Goal: Task Accomplishment & Management: Manage account settings

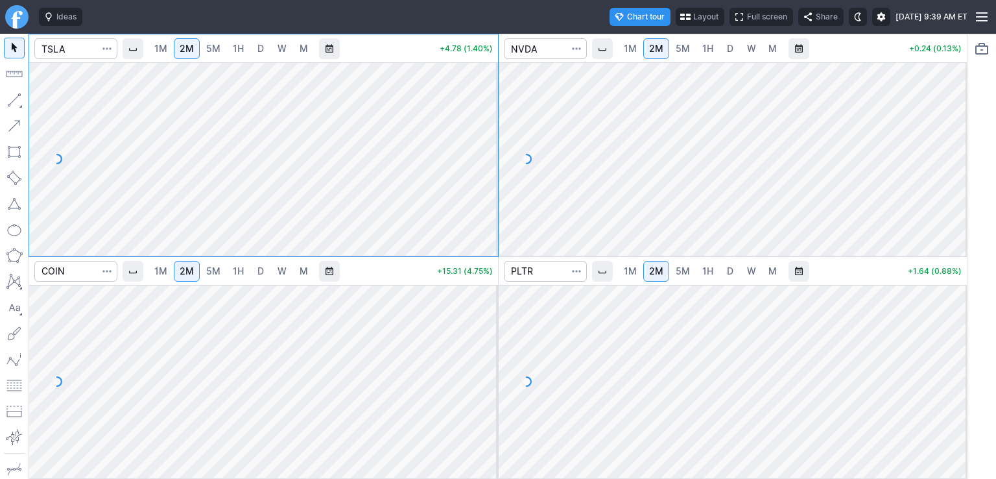
drag, startPoint x: 482, startPoint y: 97, endPoint x: 488, endPoint y: 145, distance: 48.4
click at [488, 145] on div at bounding box center [484, 155] width 27 height 161
drag, startPoint x: 949, startPoint y: 92, endPoint x: 950, endPoint y: 135, distance: 42.8
click at [950, 135] on div at bounding box center [953, 155] width 27 height 161
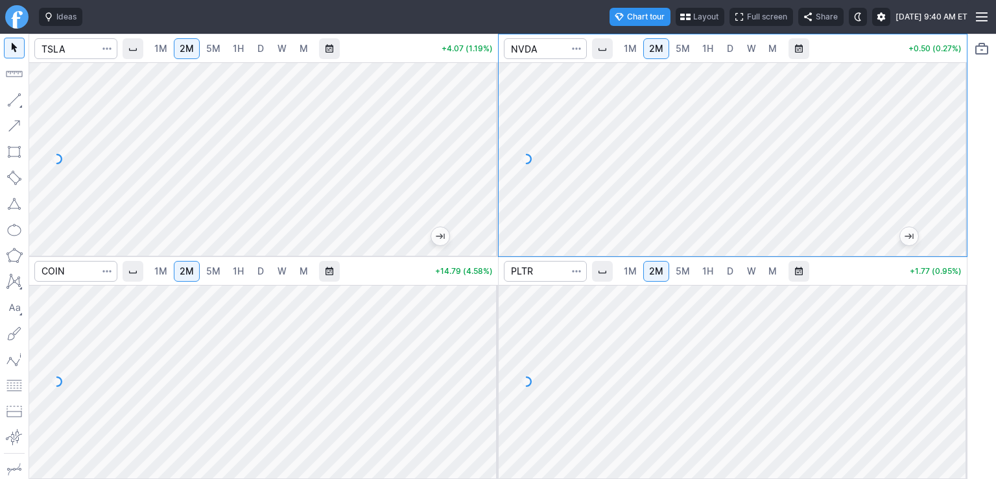
drag, startPoint x: 949, startPoint y: 319, endPoint x: 952, endPoint y: 338, distance: 19.0
click at [952, 338] on div at bounding box center [953, 378] width 27 height 161
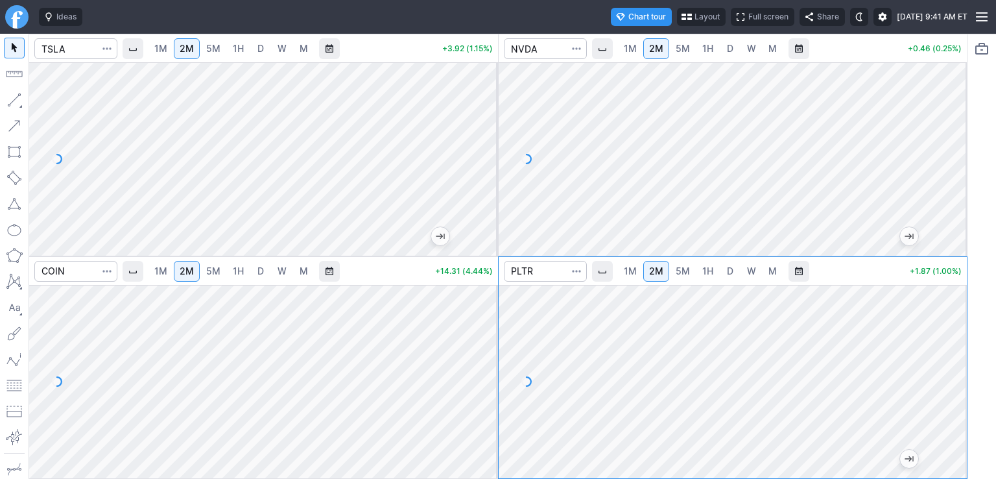
drag, startPoint x: 485, startPoint y: 305, endPoint x: 472, endPoint y: 353, distance: 49.6
click at [487, 359] on div at bounding box center [484, 378] width 27 height 161
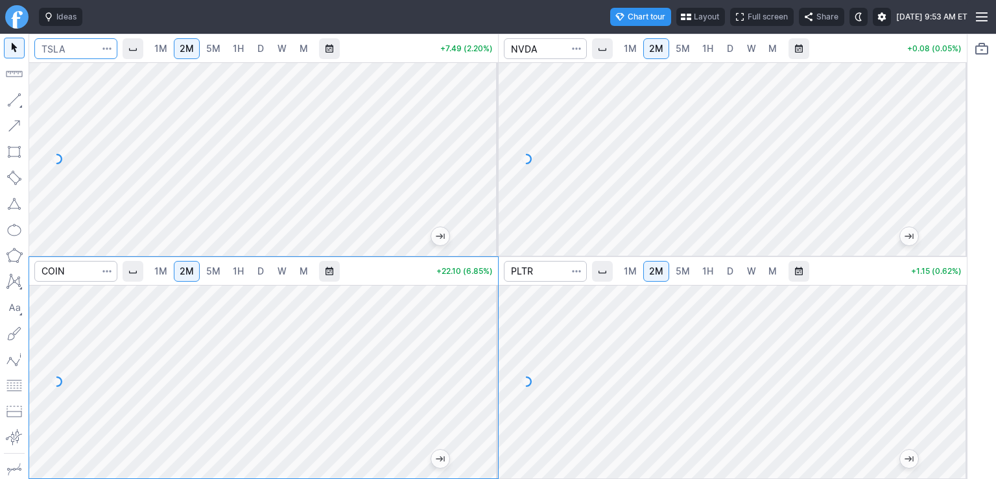
click at [88, 49] on input "Search" at bounding box center [75, 48] width 83 height 21
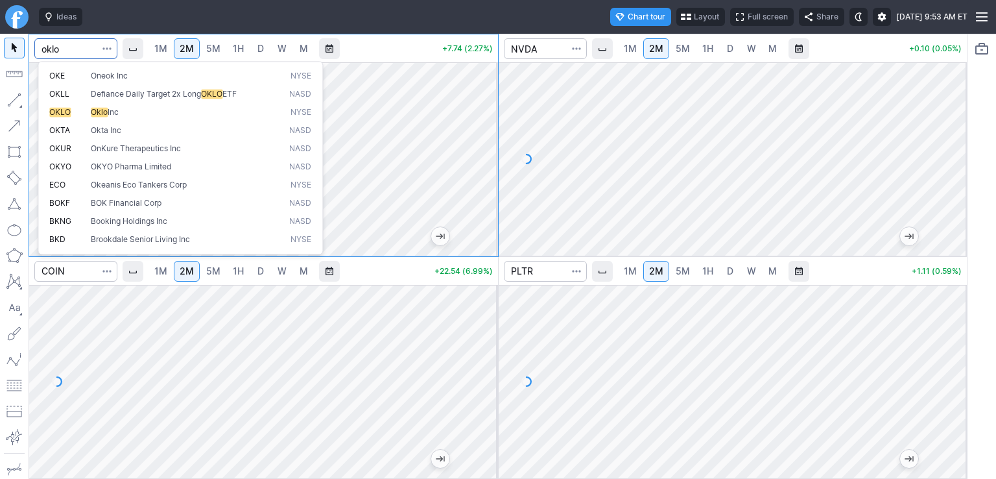
type input "oklo"
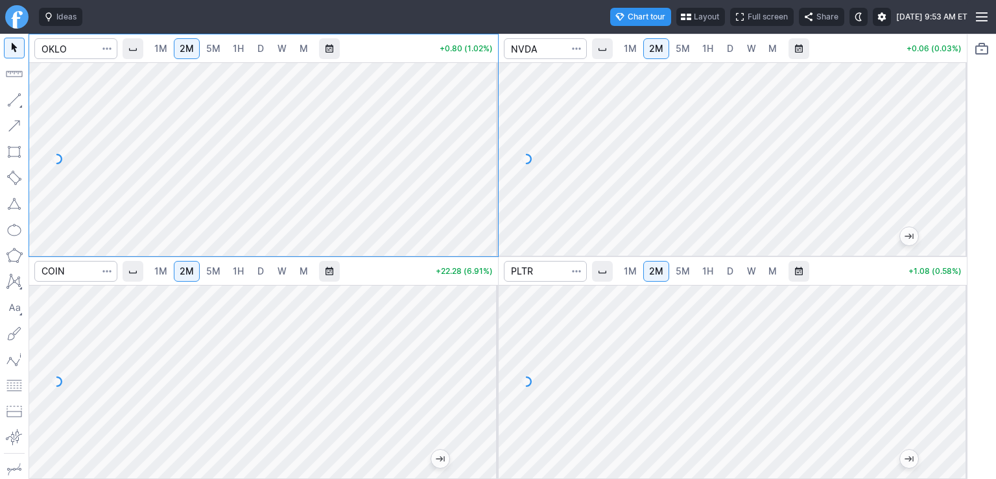
click at [264, 50] on span "D" at bounding box center [261, 48] width 6 height 11
click at [75, 47] on input "Search" at bounding box center [75, 48] width 83 height 21
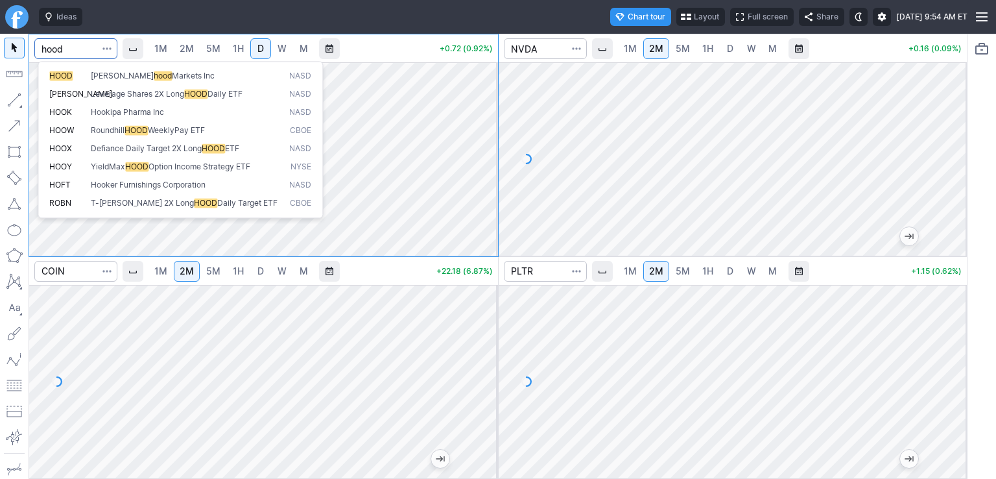
type input "hood"
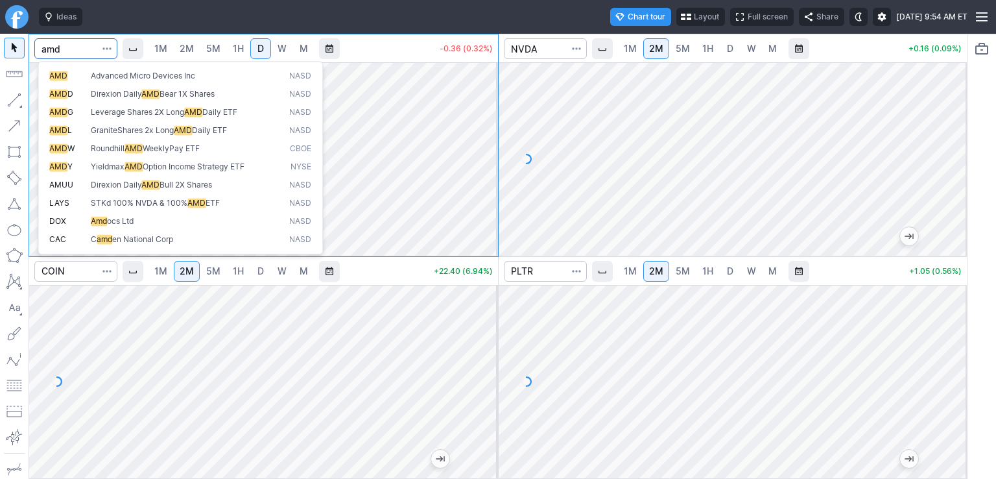
type input "amd"
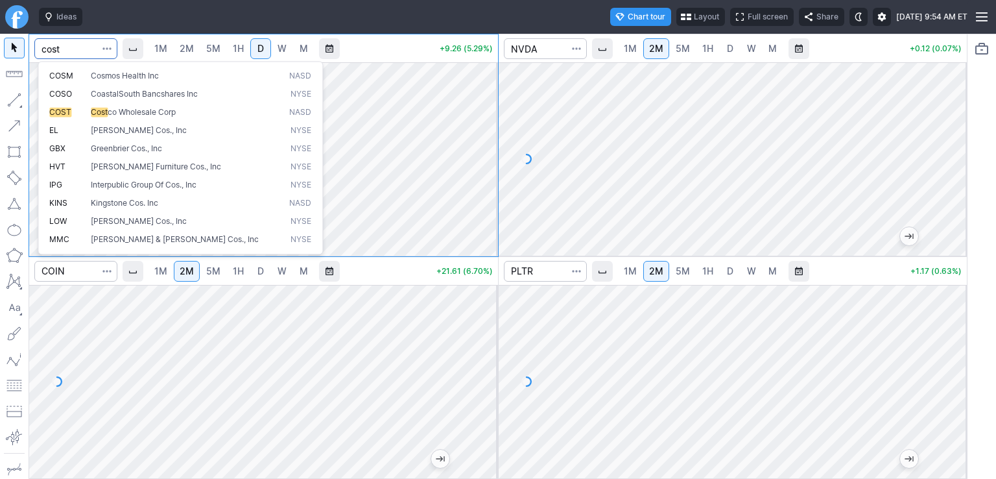
type input "cost"
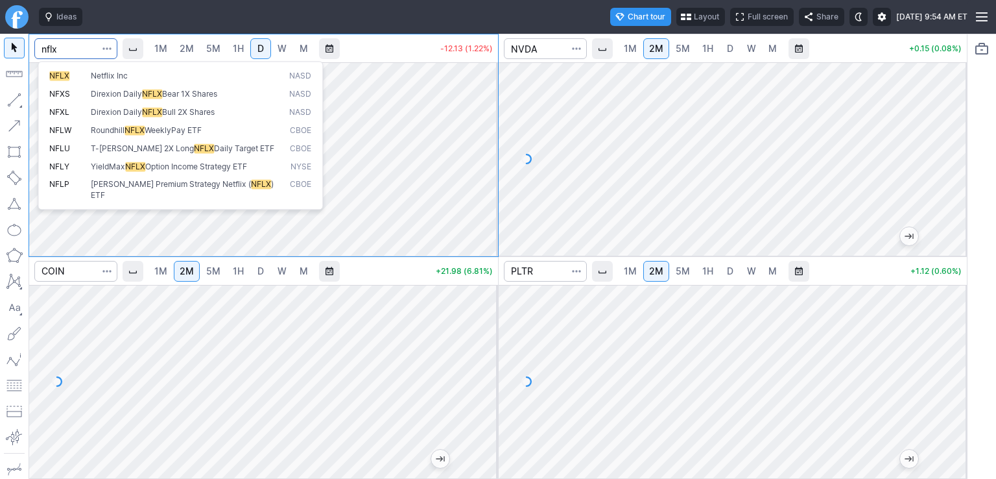
type input "nflx"
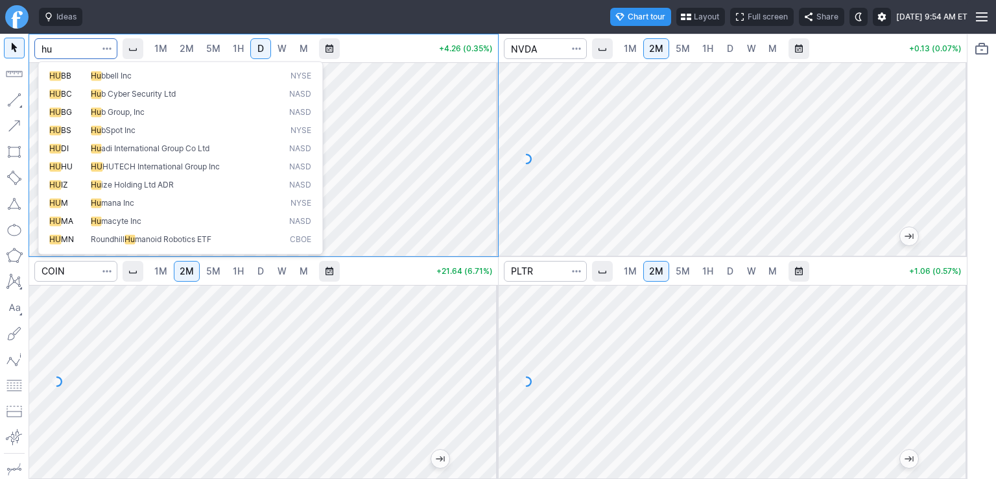
type input "h"
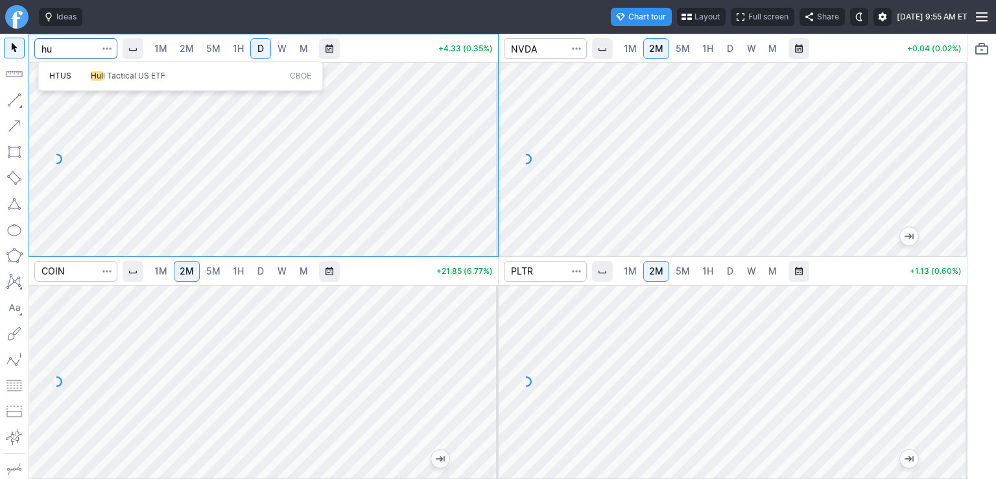
type input "h"
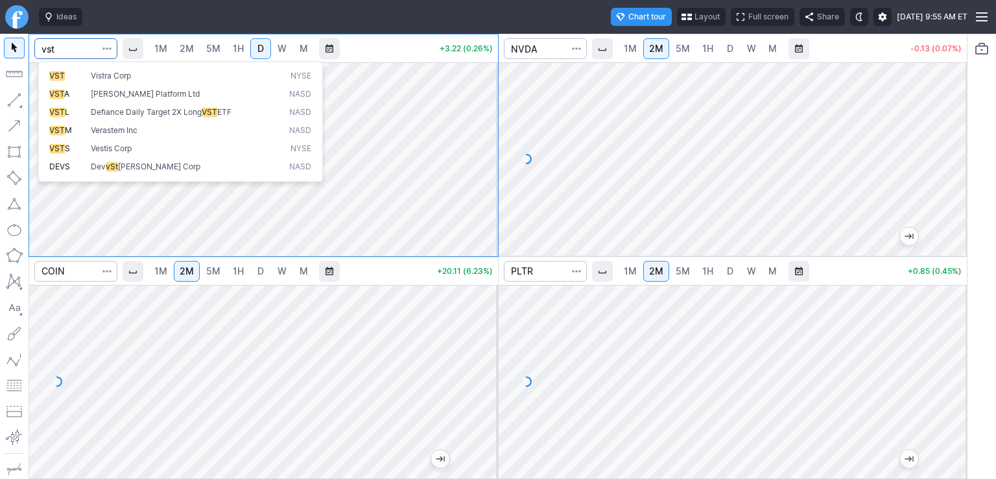
type input "vst"
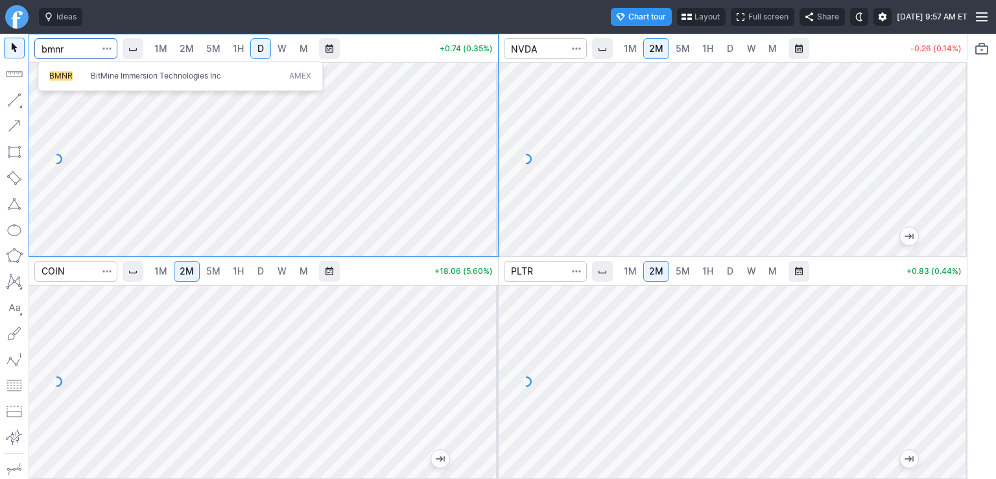
type input "bmnr"
drag, startPoint x: 486, startPoint y: 114, endPoint x: 476, endPoint y: 141, distance: 28.3
click at [485, 84] on div at bounding box center [484, 155] width 27 height 161
drag, startPoint x: 480, startPoint y: 170, endPoint x: 479, endPoint y: 180, distance: 10.5
click at [479, 180] on div at bounding box center [484, 155] width 27 height 161
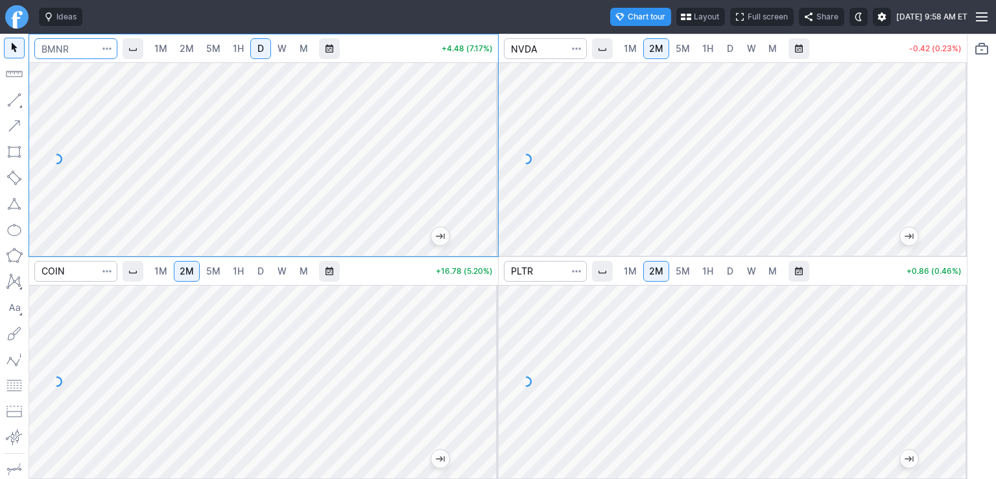
drag, startPoint x: 73, startPoint y: 45, endPoint x: 83, endPoint y: 42, distance: 10.3
click at [73, 45] on input "Search" at bounding box center [75, 48] width 83 height 21
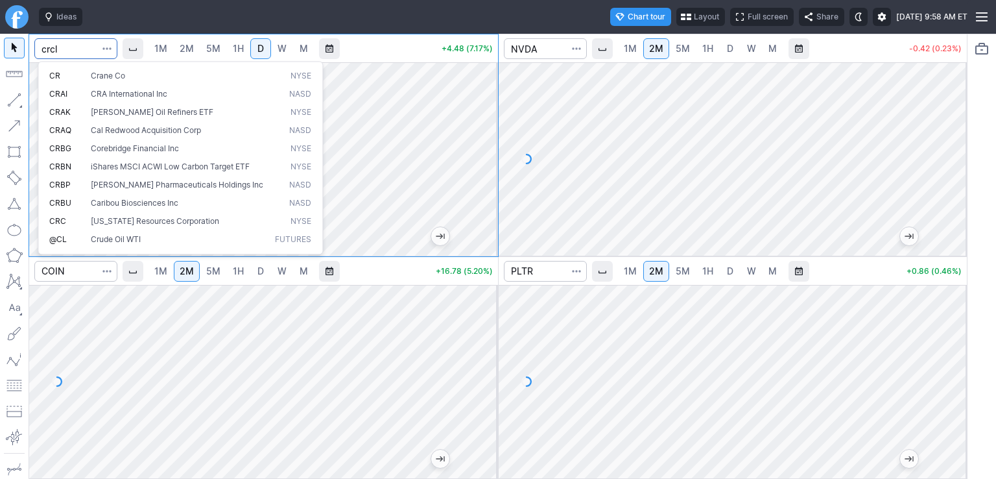
type input "crcl"
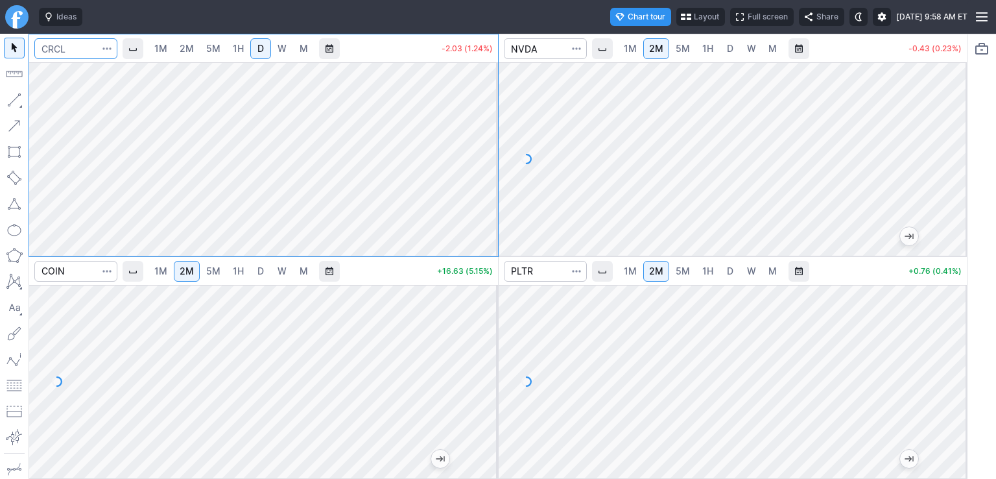
click at [78, 52] on input "Search" at bounding box center [75, 48] width 83 height 21
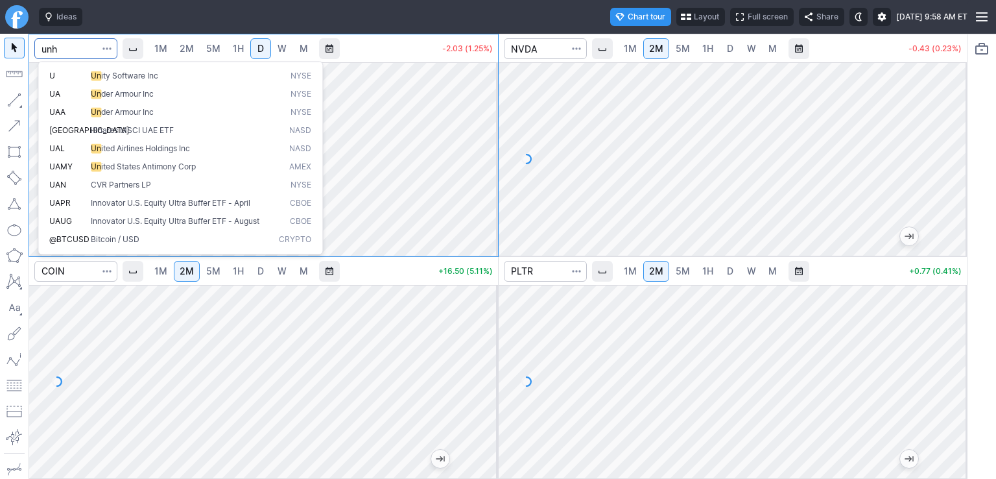
type input "unh"
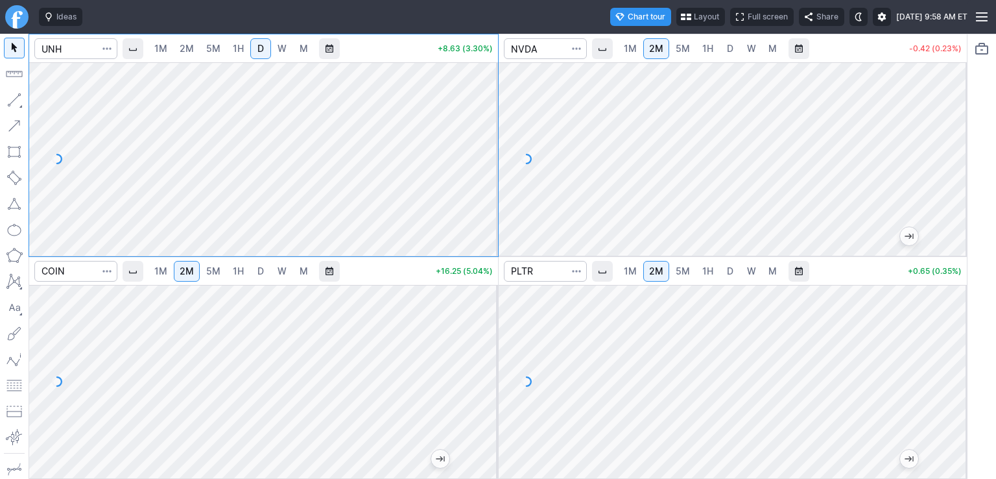
drag, startPoint x: 483, startPoint y: 191, endPoint x: 492, endPoint y: 153, distance: 39.3
click at [492, 153] on div at bounding box center [484, 155] width 27 height 161
drag, startPoint x: 487, startPoint y: 178, endPoint x: 484, endPoint y: 157, distance: 21.7
click at [487, 156] on div at bounding box center [484, 155] width 27 height 161
click at [83, 47] on input "Search" at bounding box center [75, 48] width 83 height 21
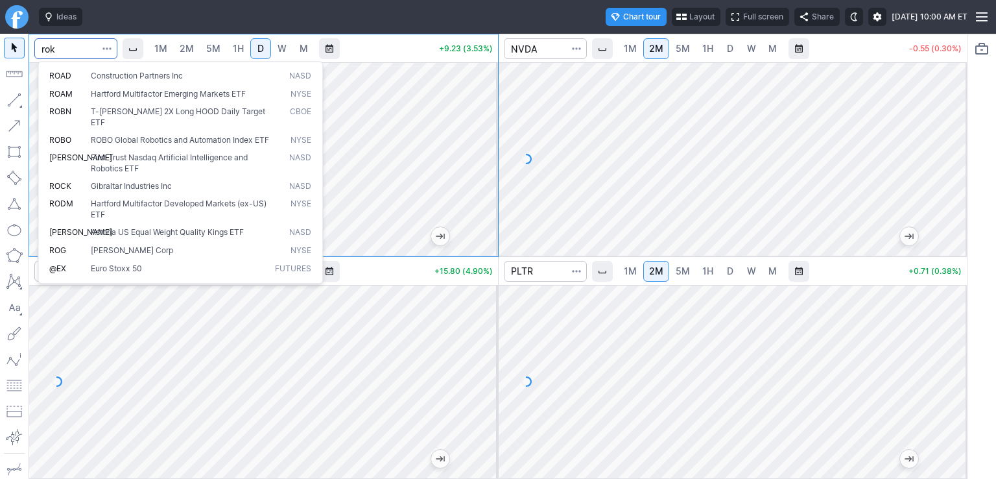
type input "rok"
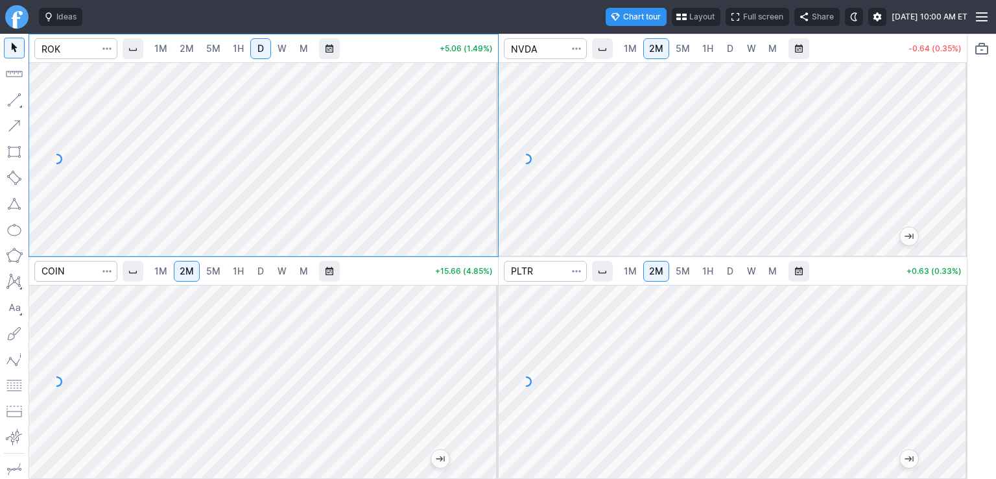
drag, startPoint x: 475, startPoint y: 112, endPoint x: 480, endPoint y: 95, distance: 18.3
click at [480, 95] on div at bounding box center [484, 155] width 27 height 161
click at [82, 58] on input "Search" at bounding box center [75, 48] width 83 height 21
type input "ehc"
click at [289, 53] on link "W" at bounding box center [282, 48] width 21 height 21
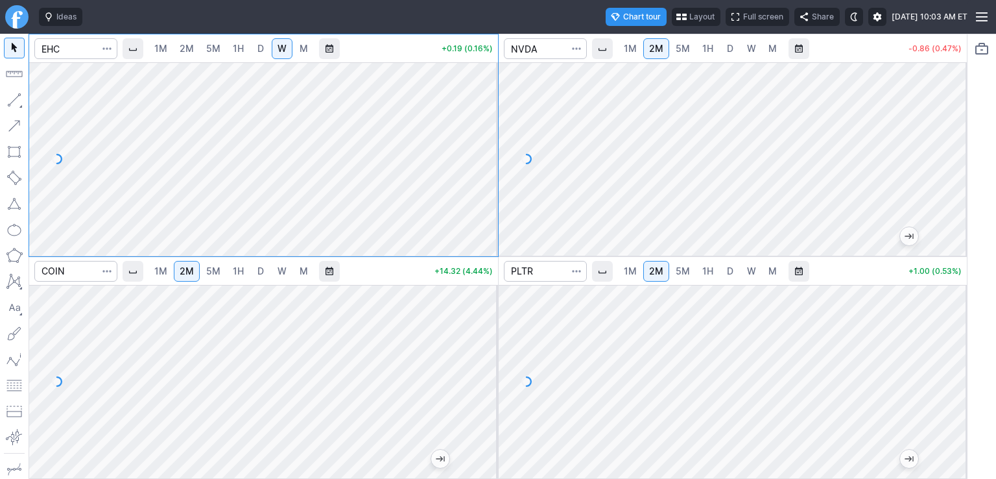
click at [260, 51] on span "D" at bounding box center [261, 48] width 6 height 11
click at [285, 53] on span "W" at bounding box center [282, 48] width 9 height 11
click at [306, 47] on span "M" at bounding box center [304, 48] width 8 height 11
click at [258, 50] on span "D" at bounding box center [261, 48] width 6 height 11
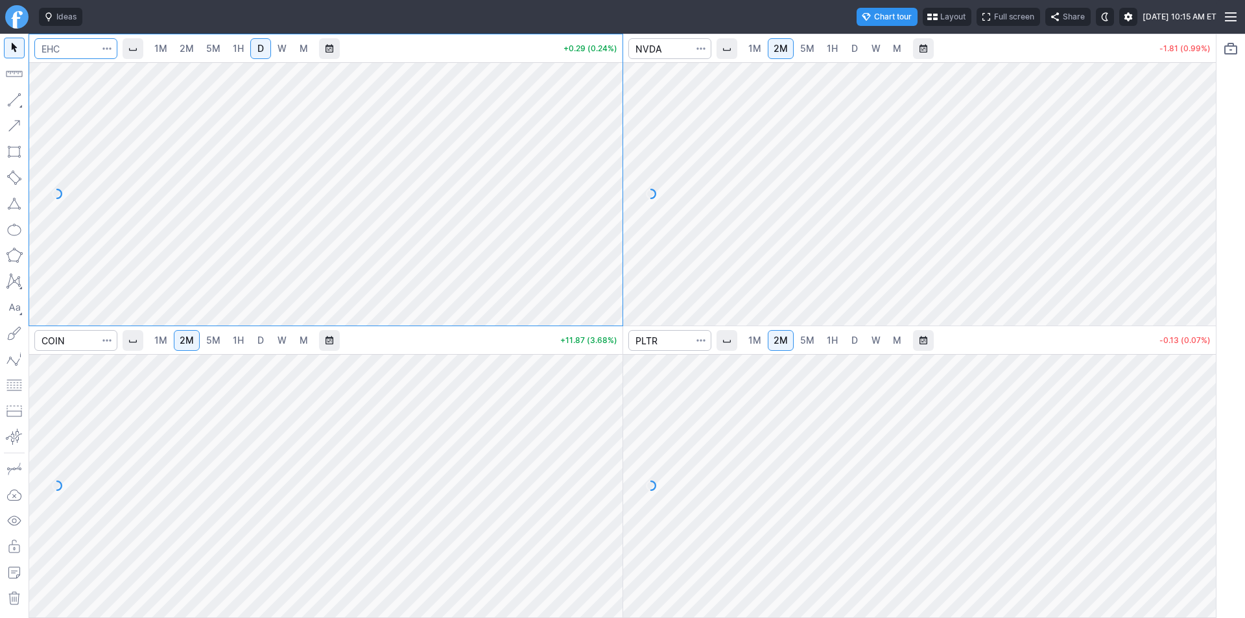
click at [82, 48] on input "Search" at bounding box center [75, 48] width 83 height 21
type input "intu"
click at [278, 48] on span "W" at bounding box center [282, 48] width 9 height 11
click at [300, 49] on span "M" at bounding box center [304, 48] width 8 height 11
drag, startPoint x: 258, startPoint y: 43, endPoint x: 252, endPoint y: 34, distance: 10.8
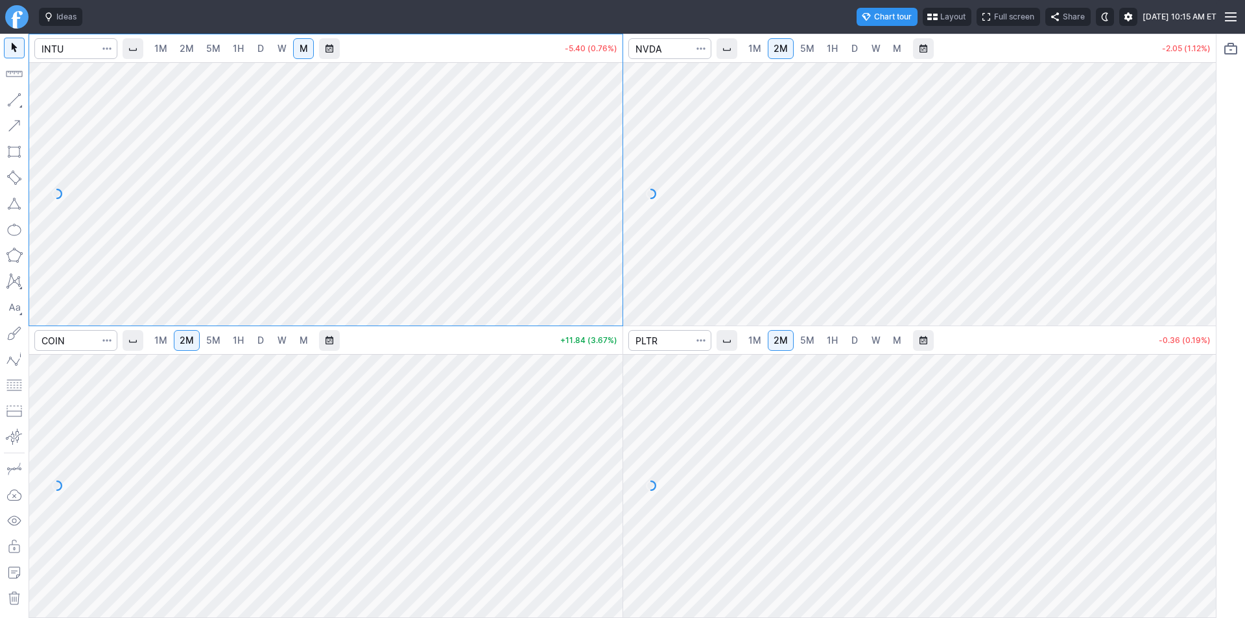
click at [258, 42] on span "D" at bounding box center [260, 48] width 9 height 13
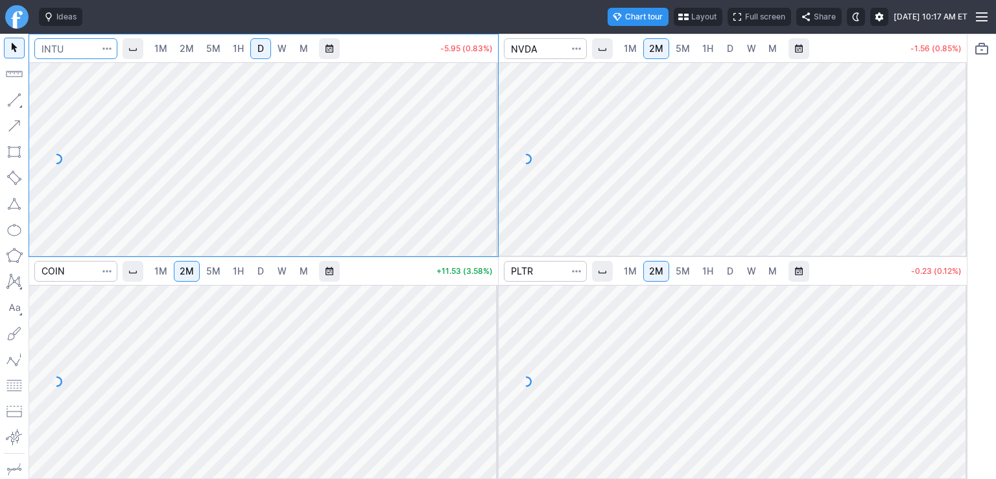
click at [84, 47] on input "Search" at bounding box center [75, 48] width 83 height 21
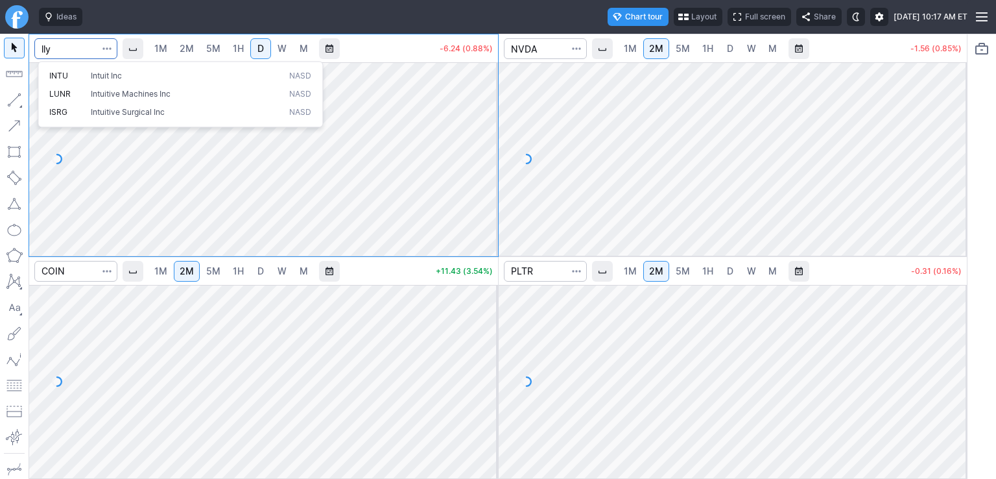
type input "lly"
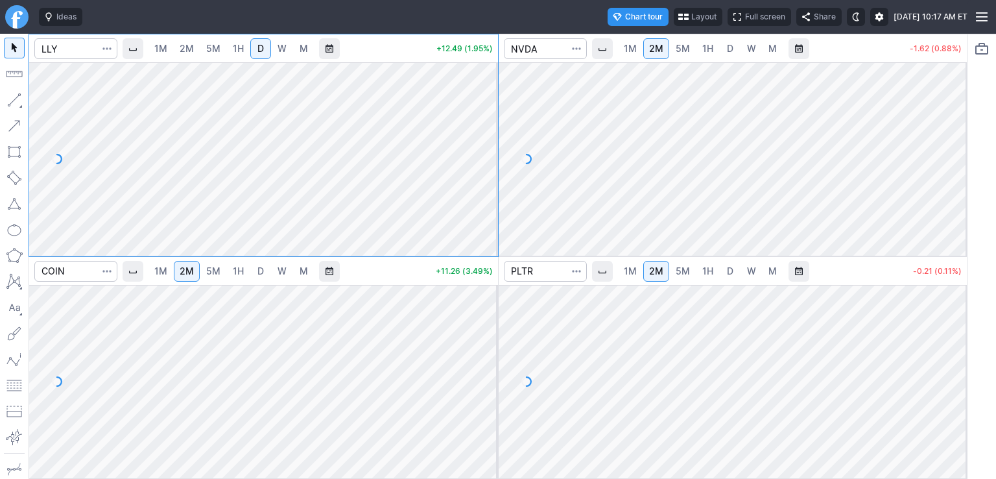
drag, startPoint x: 950, startPoint y: 136, endPoint x: 950, endPoint y: 156, distance: 20.1
click at [950, 156] on div at bounding box center [953, 155] width 27 height 161
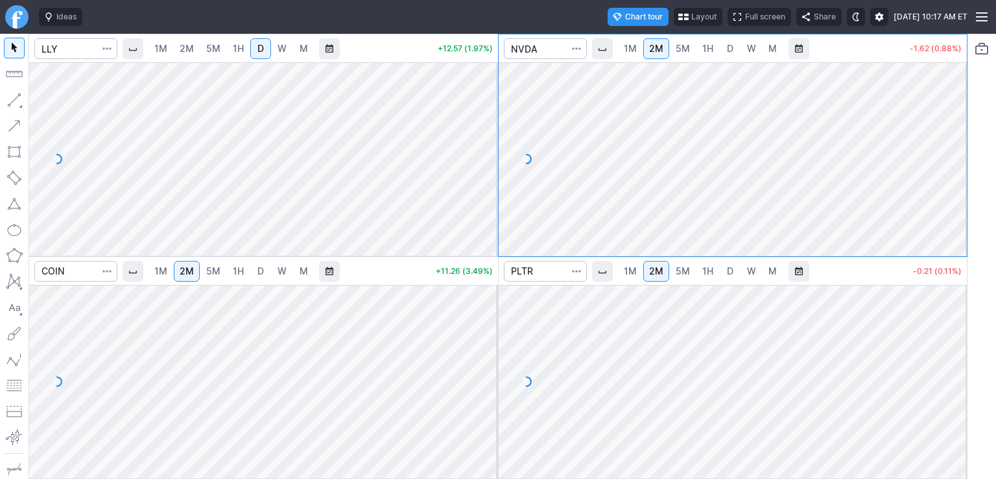
click at [283, 50] on span "W" at bounding box center [282, 48] width 9 height 11
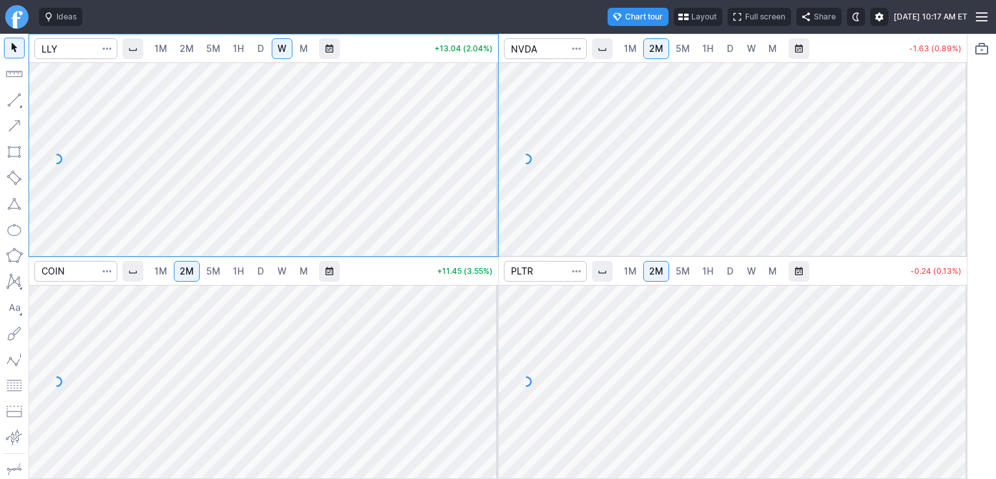
click at [307, 50] on span "M" at bounding box center [304, 48] width 8 height 11
click at [282, 50] on span "W" at bounding box center [282, 48] width 9 height 11
click at [256, 50] on link "D" at bounding box center [260, 48] width 21 height 21
click at [63, 47] on input "Search" at bounding box center [75, 48] width 83 height 21
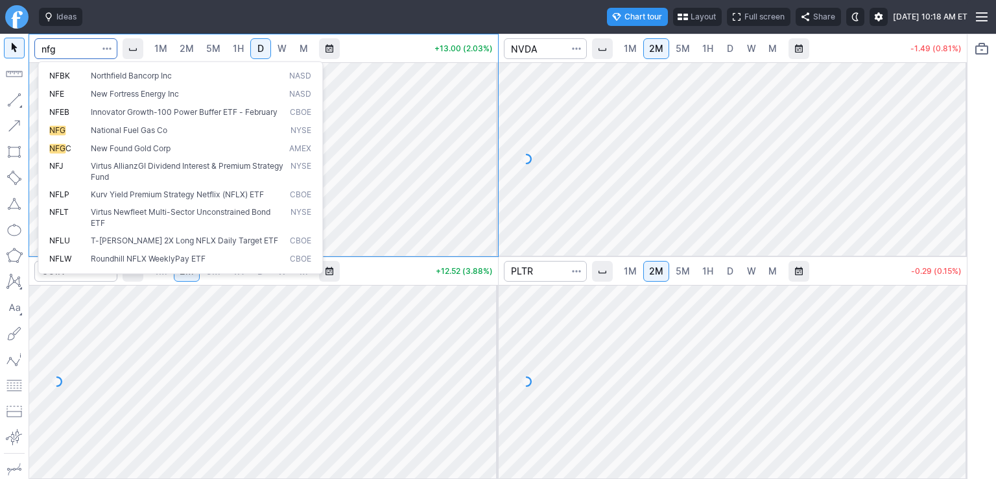
type input "nfg"
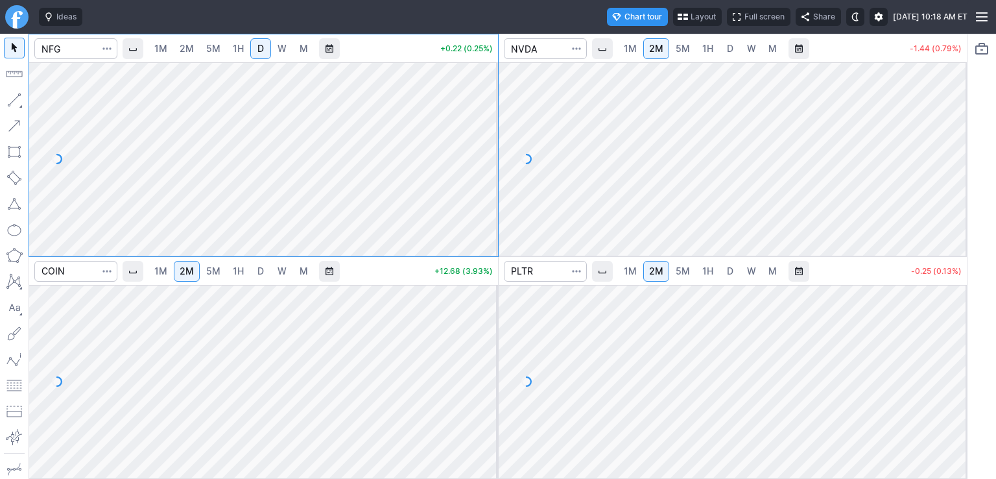
click at [280, 51] on span "W" at bounding box center [282, 48] width 9 height 11
click at [303, 51] on span "M" at bounding box center [304, 48] width 8 height 11
click at [263, 53] on span "D" at bounding box center [261, 48] width 6 height 11
click at [301, 48] on span "M" at bounding box center [304, 48] width 8 height 11
click at [98, 47] on input "Search" at bounding box center [75, 48] width 83 height 21
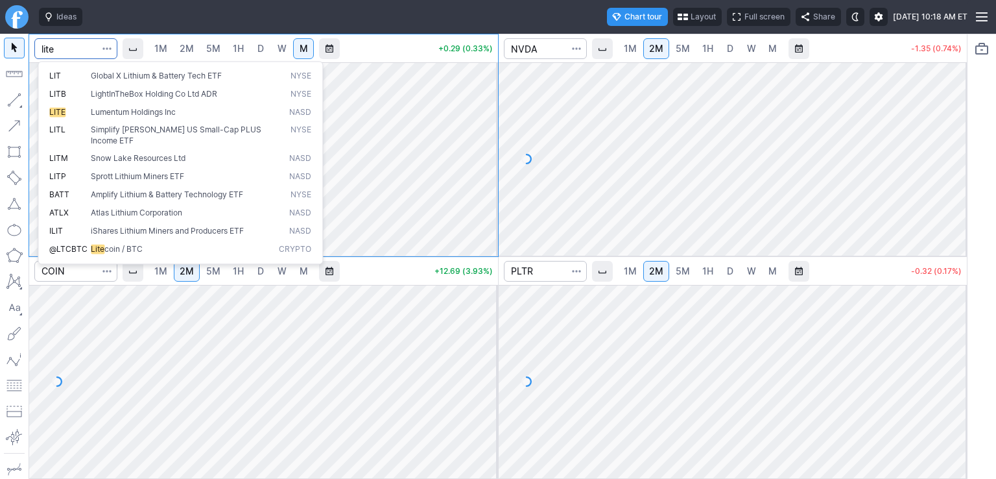
type input "lite"
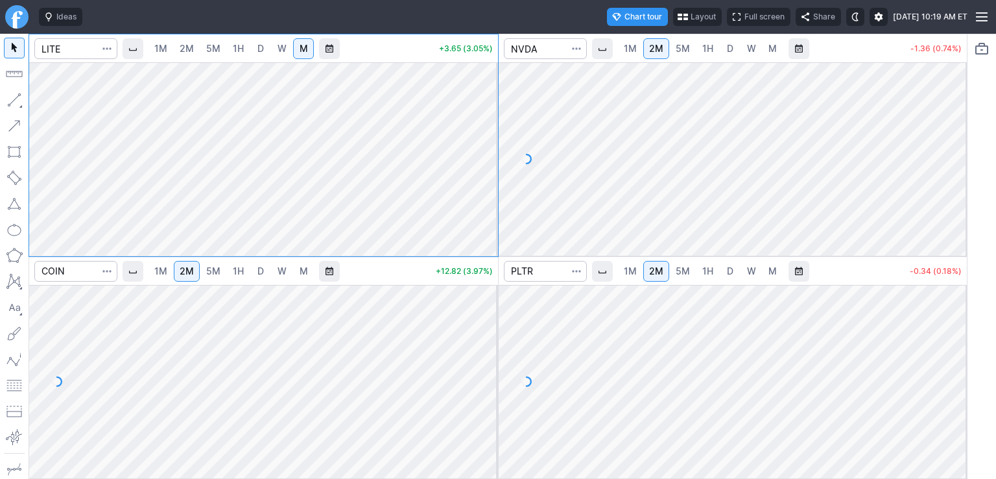
drag, startPoint x: 483, startPoint y: 106, endPoint x: 483, endPoint y: 145, distance: 38.9
click at [483, 145] on div at bounding box center [484, 155] width 27 height 161
click at [280, 51] on span "W" at bounding box center [282, 48] width 9 height 11
click at [265, 50] on span "D" at bounding box center [260, 48] width 9 height 13
click at [278, 50] on span "W" at bounding box center [282, 48] width 9 height 11
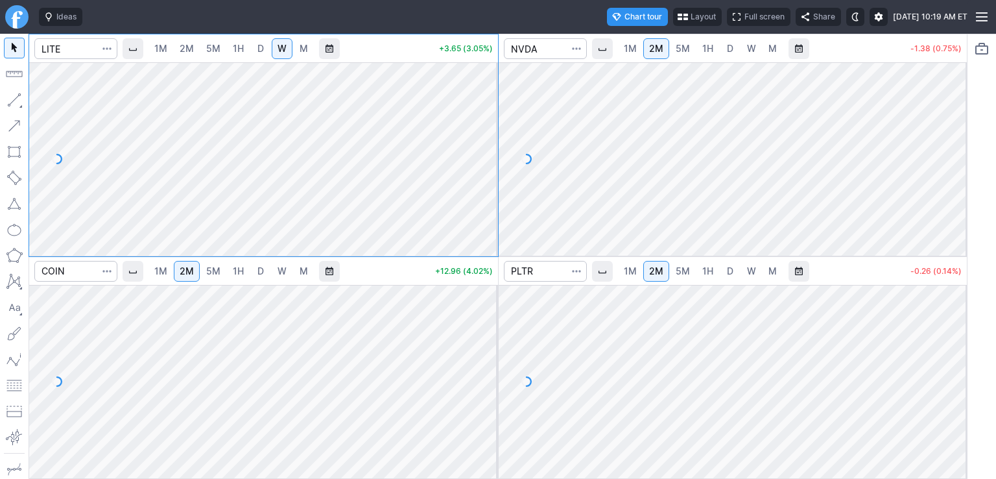
click at [265, 50] on span "D" at bounding box center [260, 48] width 9 height 13
click at [300, 42] on span "M" at bounding box center [303, 48] width 9 height 13
drag, startPoint x: 488, startPoint y: 90, endPoint x: 490, endPoint y: 136, distance: 46.1
click at [490, 136] on div at bounding box center [484, 155] width 27 height 161
click at [287, 48] on span "W" at bounding box center [282, 48] width 9 height 11
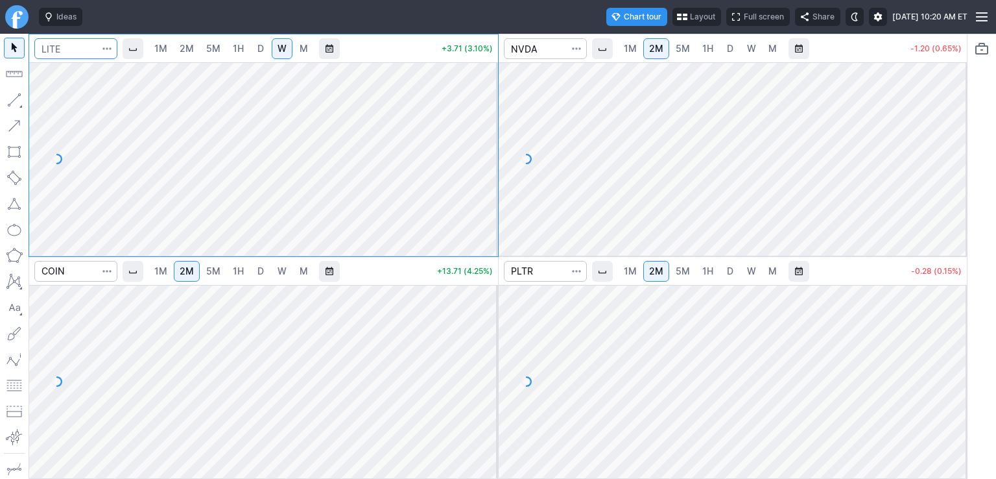
click at [82, 52] on input "Search" at bounding box center [75, 48] width 83 height 21
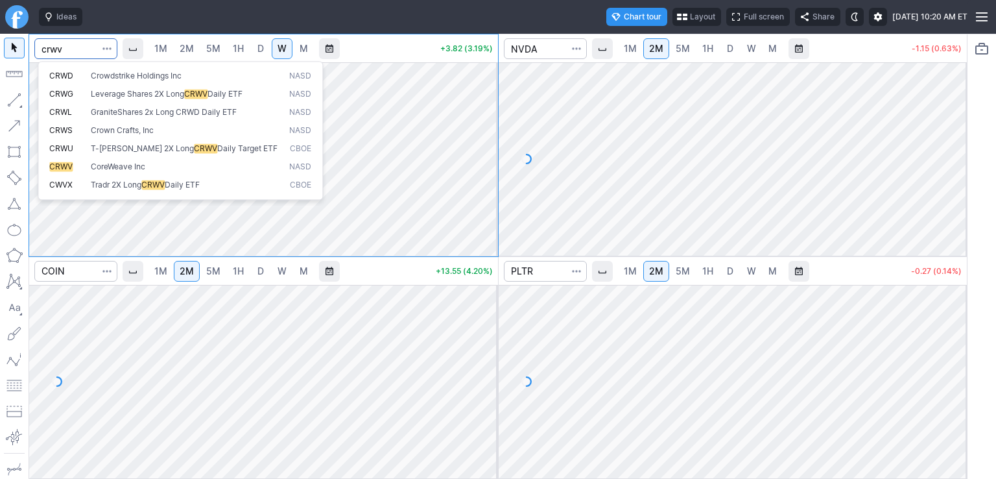
type input "crwv"
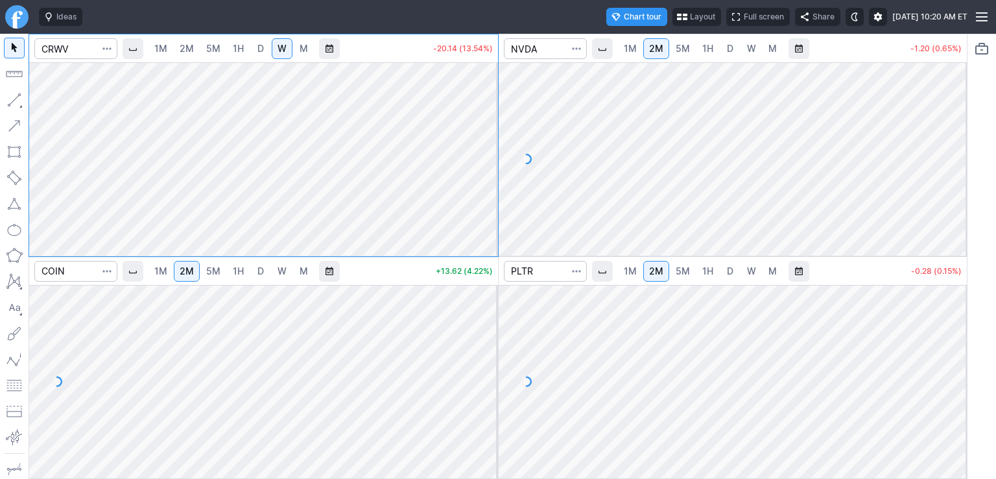
drag, startPoint x: 475, startPoint y: 84, endPoint x: 479, endPoint y: 138, distance: 53.4
click at [479, 138] on div at bounding box center [484, 155] width 27 height 161
click at [84, 50] on input "Search" at bounding box center [75, 48] width 83 height 21
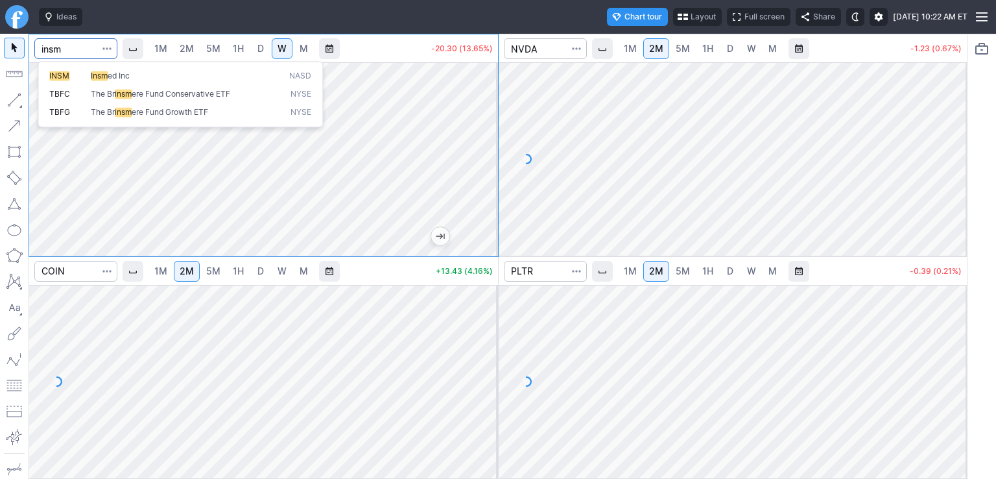
type input "insm"
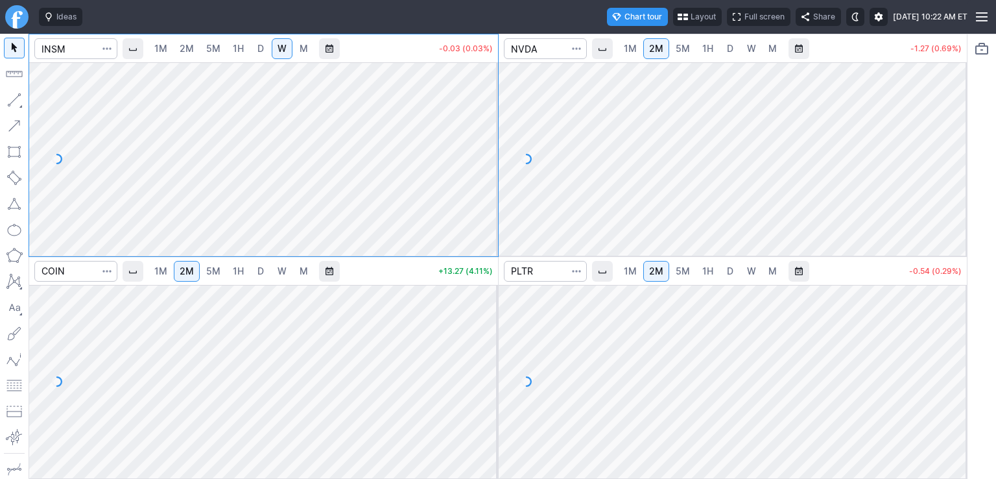
click at [259, 45] on span "D" at bounding box center [261, 48] width 6 height 11
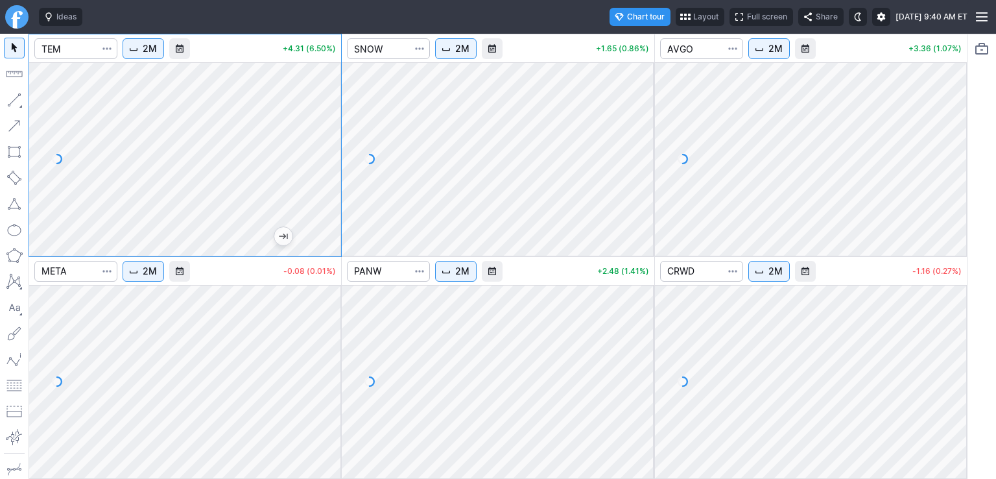
click at [332, 155] on div at bounding box center [185, 158] width 312 height 193
drag, startPoint x: 331, startPoint y: 112, endPoint x: 329, endPoint y: 143, distance: 31.9
click at [329, 143] on div at bounding box center [327, 155] width 27 height 161
drag, startPoint x: 951, startPoint y: 306, endPoint x: 950, endPoint y: 368, distance: 62.3
click at [950, 368] on div at bounding box center [953, 378] width 27 height 161
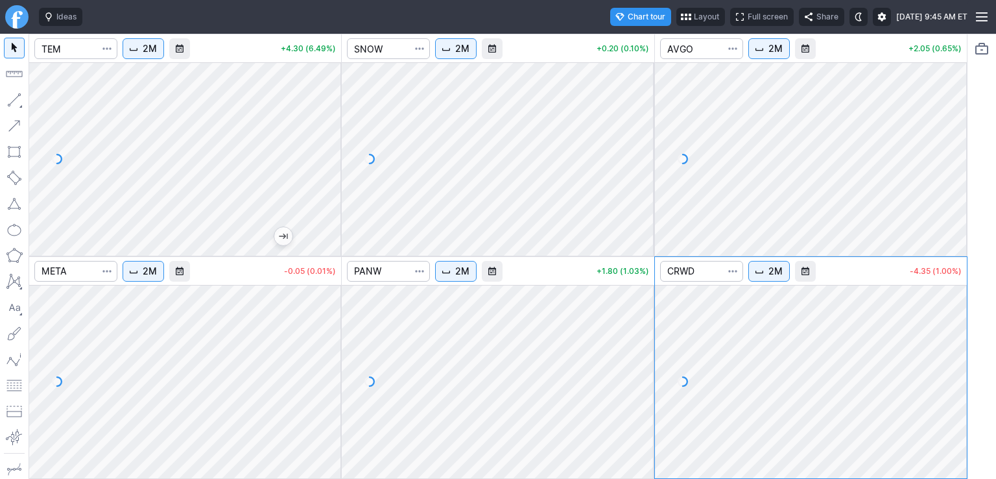
drag, startPoint x: 642, startPoint y: 100, endPoint x: 647, endPoint y: 162, distance: 61.8
click at [647, 162] on div at bounding box center [640, 155] width 27 height 161
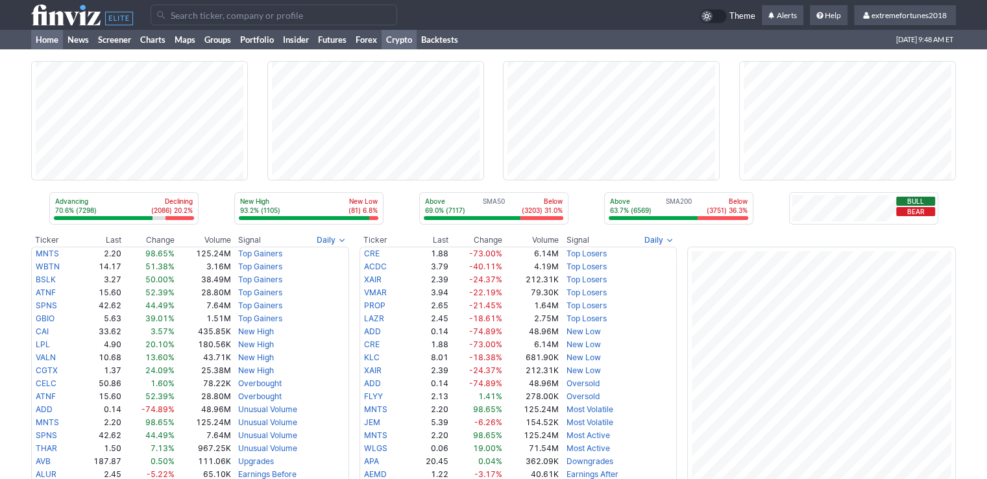
click at [407, 42] on link "Crypto" at bounding box center [398, 39] width 35 height 19
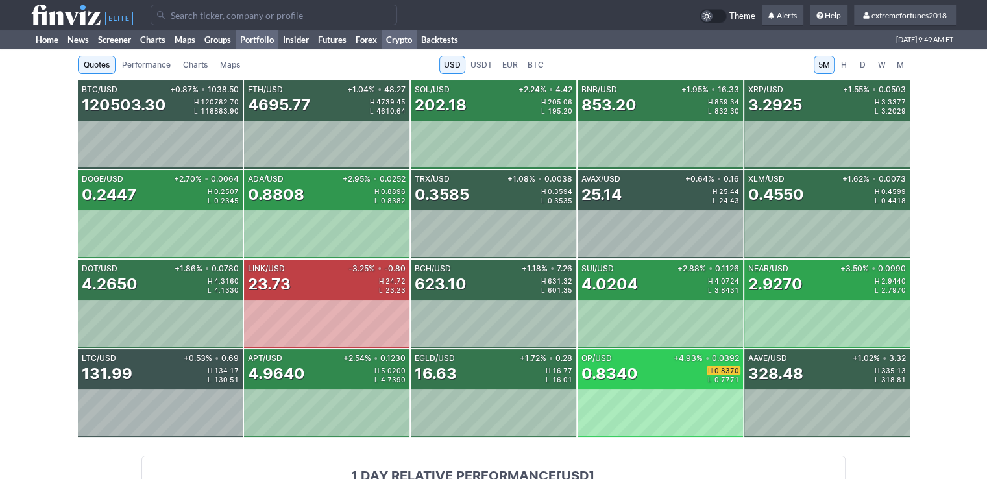
click at [265, 40] on link "Portfolio" at bounding box center [256, 39] width 43 height 19
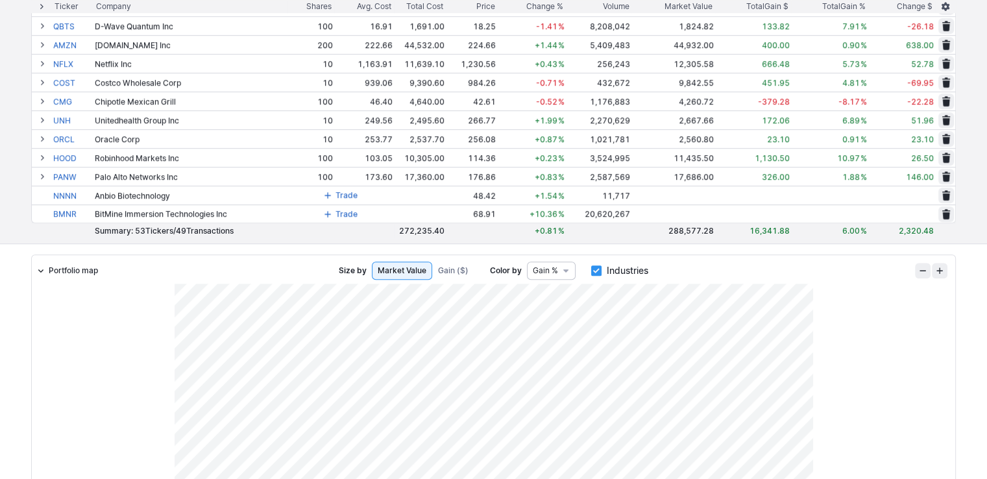
scroll to position [843, 0]
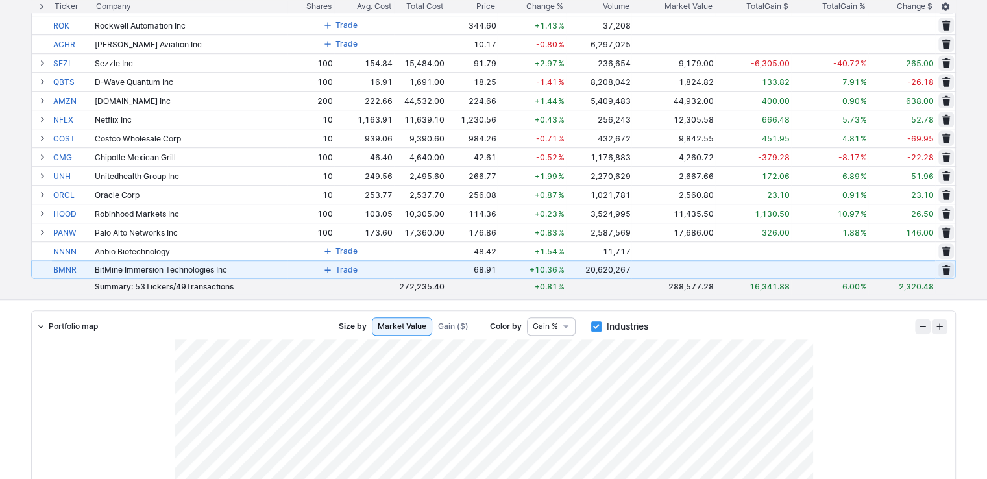
click at [344, 266] on span "Trade" at bounding box center [346, 269] width 22 height 13
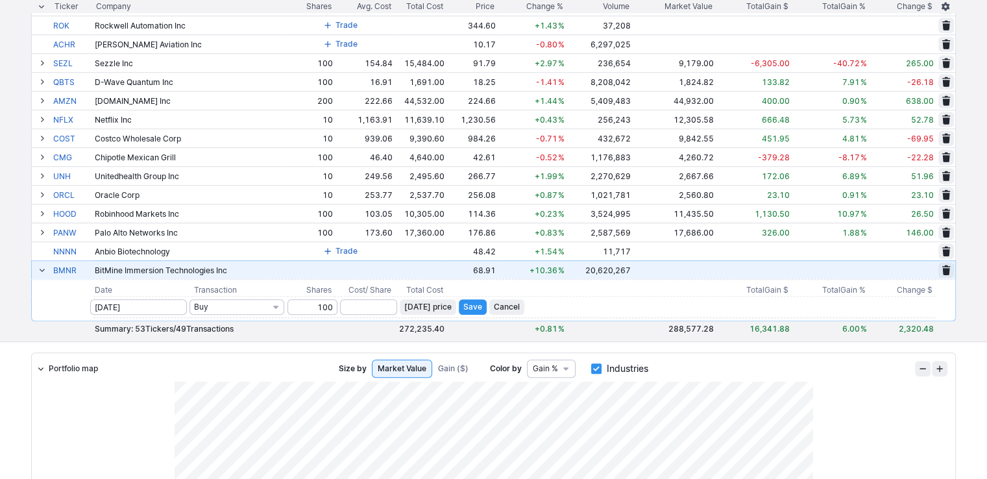
type input "100"
click at [451, 307] on span "Today’s price" at bounding box center [427, 306] width 47 height 13
type input "68.91"
click at [482, 308] on span "Save" at bounding box center [472, 306] width 19 height 13
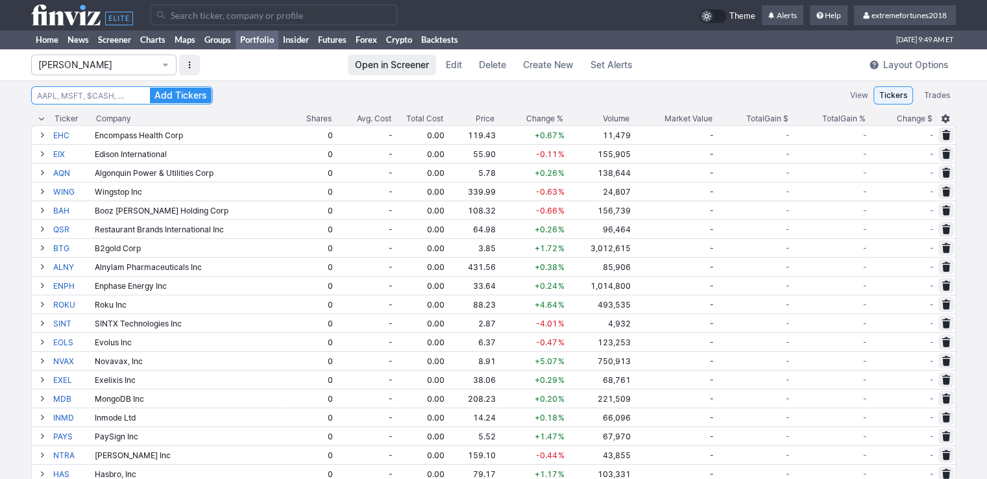
click at [114, 90] on input at bounding box center [122, 95] width 182 height 18
type input "amd"
click at [150, 88] on button "Add Tickers" at bounding box center [181, 96] width 62 height 16
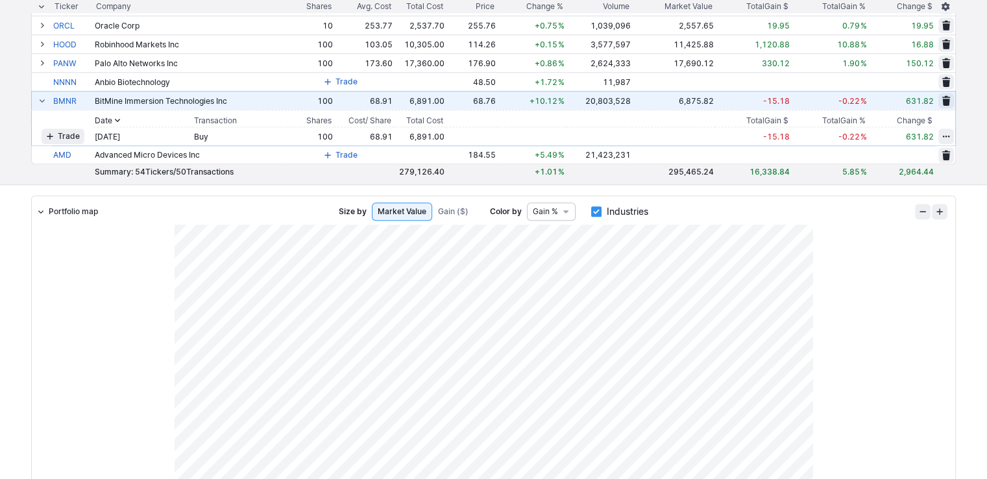
scroll to position [1038, 0]
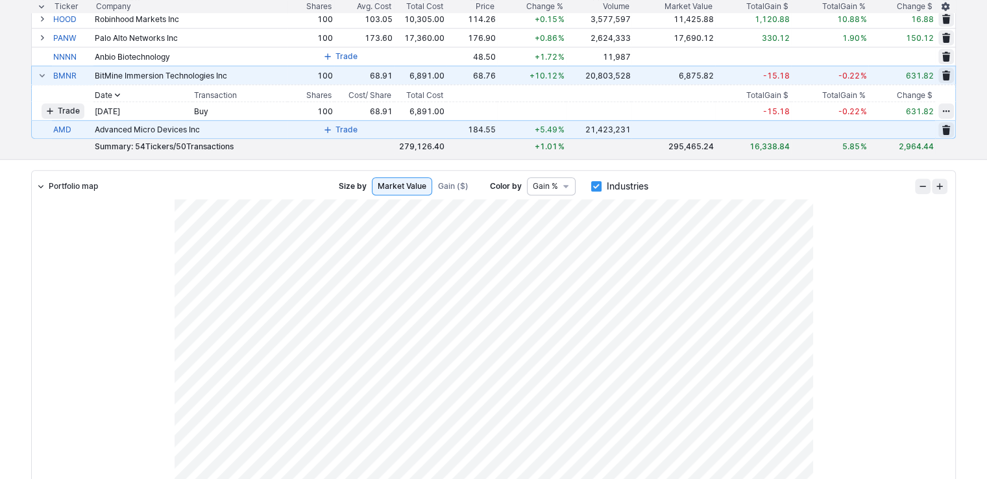
click at [339, 128] on button "Trade" at bounding box center [340, 130] width 43 height 16
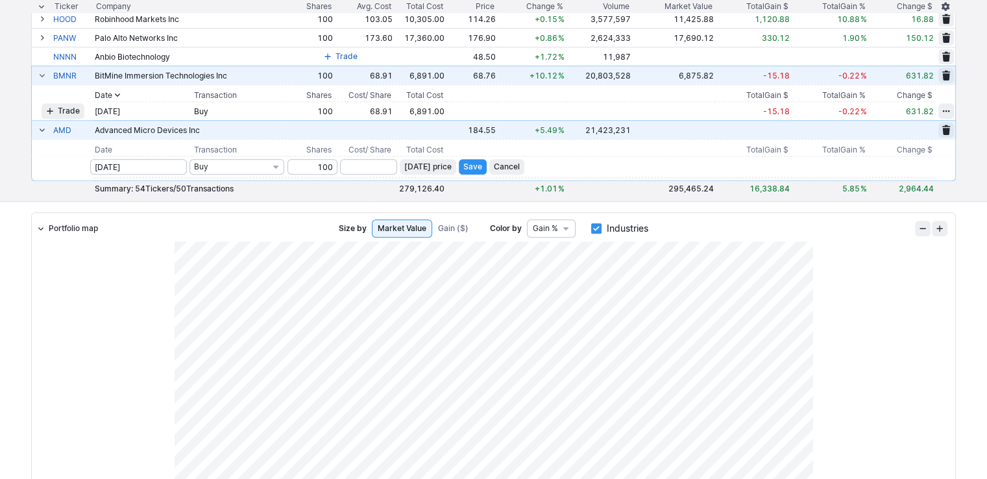
type input "100"
drag, startPoint x: 439, startPoint y: 172, endPoint x: 488, endPoint y: 177, distance: 48.9
click at [439, 172] on span "Today’s price" at bounding box center [427, 166] width 47 height 13
type input "184.55"
click at [482, 167] on span "Save" at bounding box center [472, 166] width 19 height 13
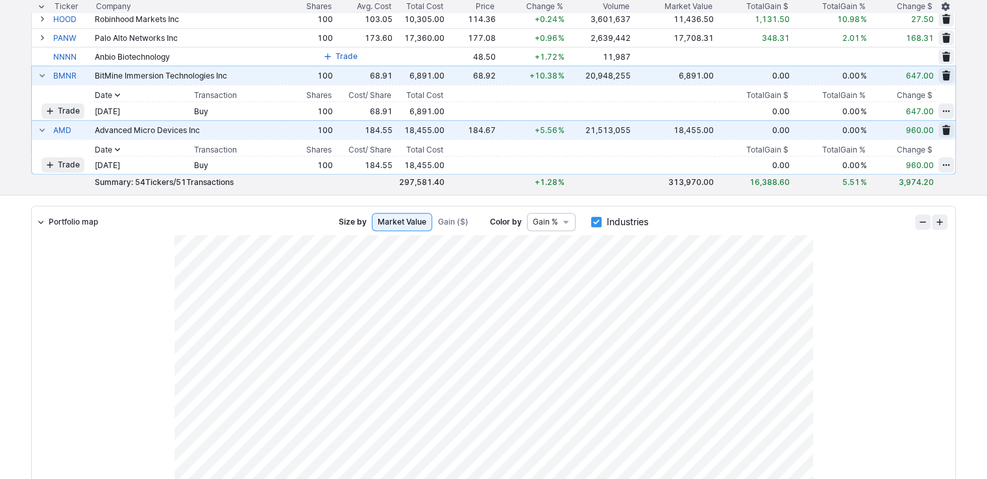
click at [40, 75] on span at bounding box center [42, 75] width 8 height 10
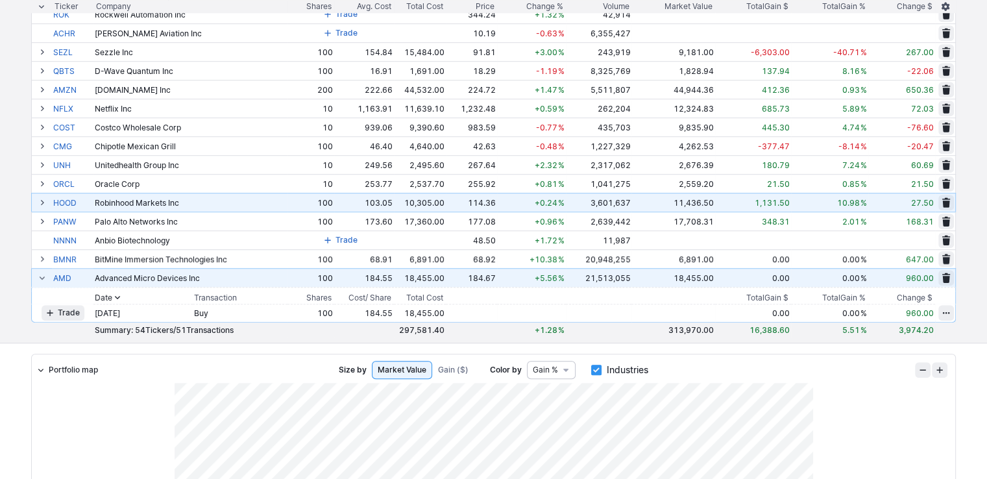
scroll to position [843, 0]
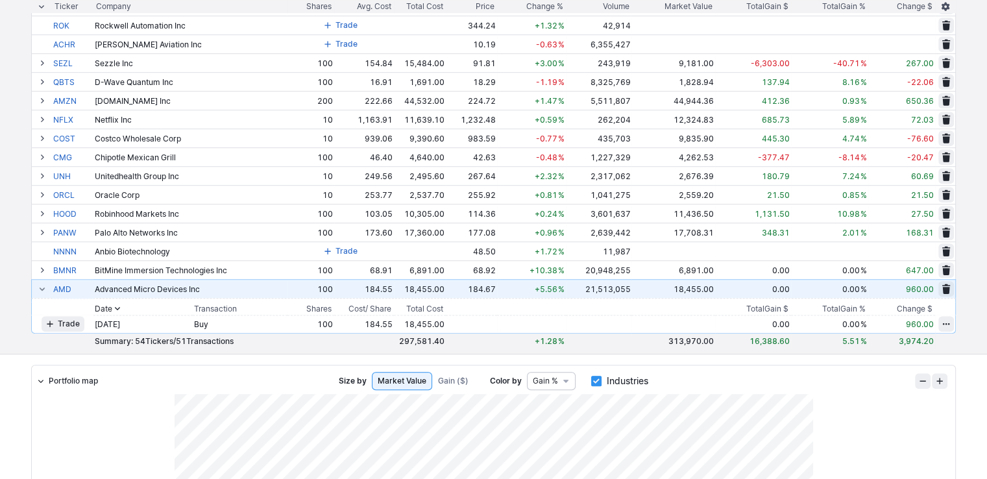
click at [42, 288] on span at bounding box center [42, 288] width 8 height 10
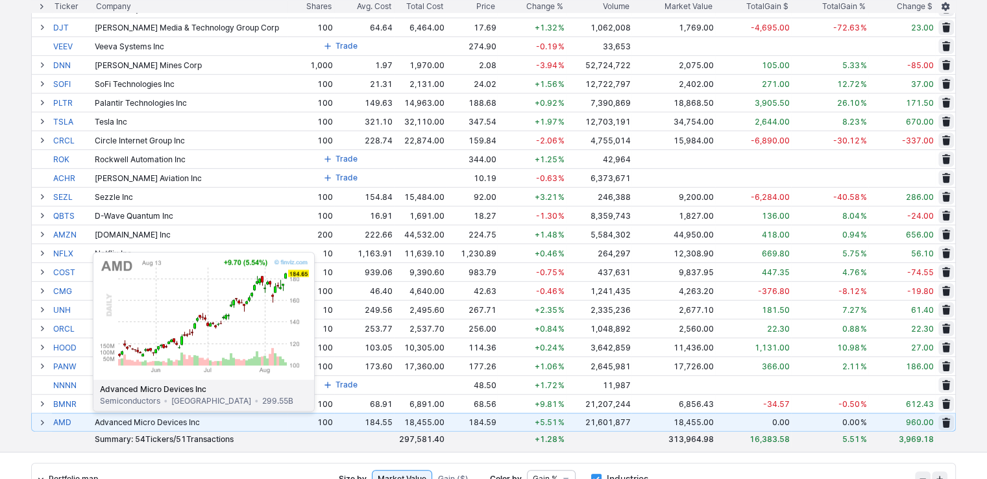
scroll to position [649, 0]
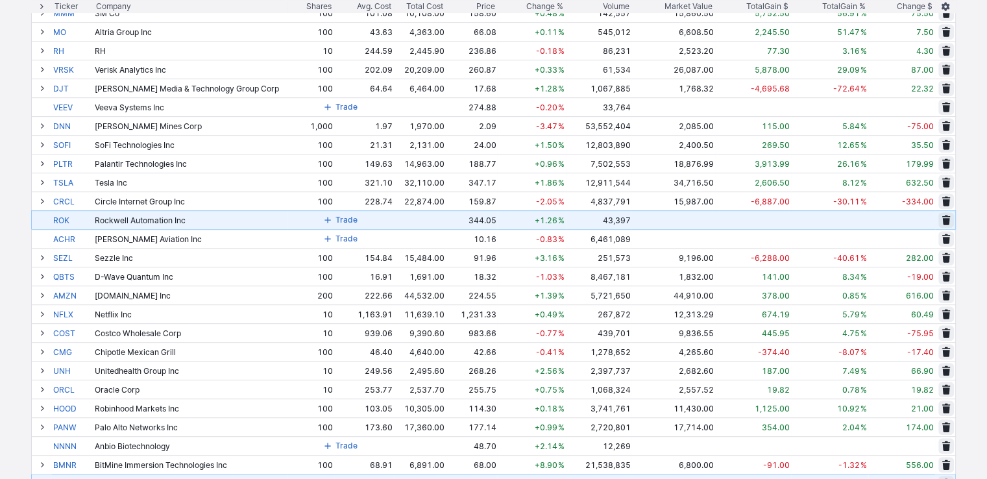
click at [331, 219] on span at bounding box center [328, 220] width 8 height 10
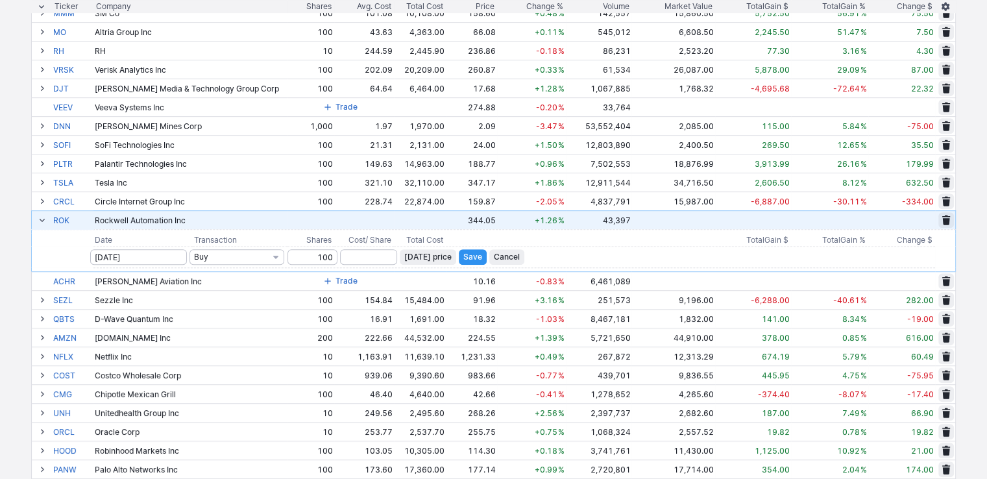
type input "100"
drag, startPoint x: 436, startPoint y: 260, endPoint x: 483, endPoint y: 259, distance: 47.4
click at [436, 260] on span "Today’s price" at bounding box center [427, 256] width 47 height 13
type input "344.05"
click at [482, 259] on span "Save" at bounding box center [472, 256] width 19 height 13
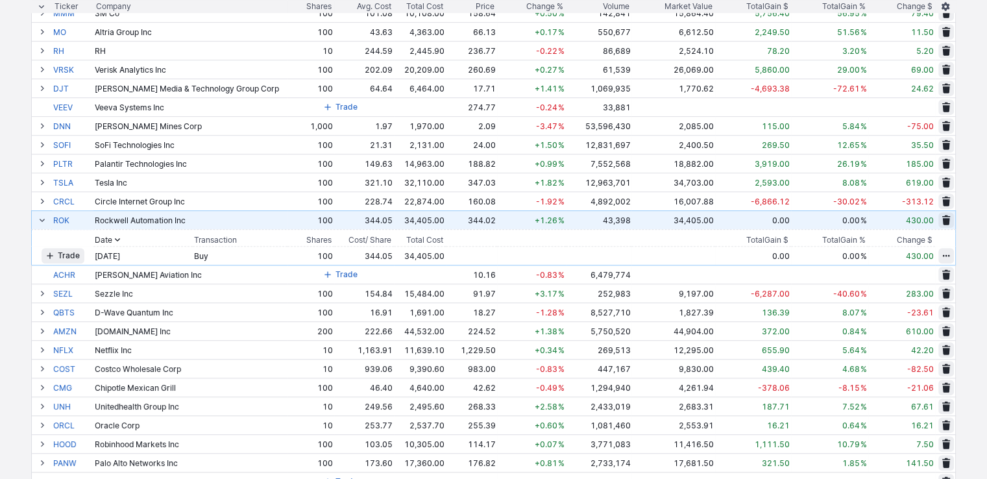
click at [43, 220] on span at bounding box center [42, 220] width 8 height 10
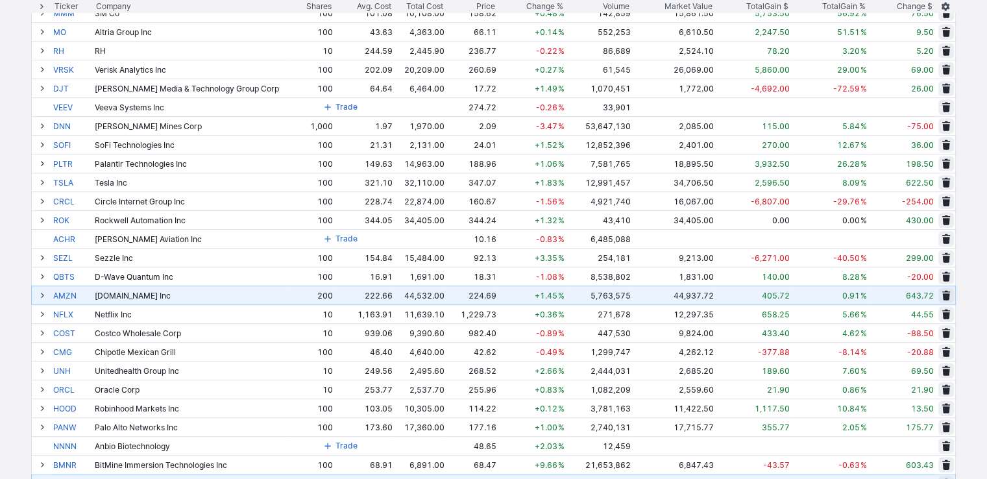
click at [41, 295] on span at bounding box center [42, 295] width 8 height 10
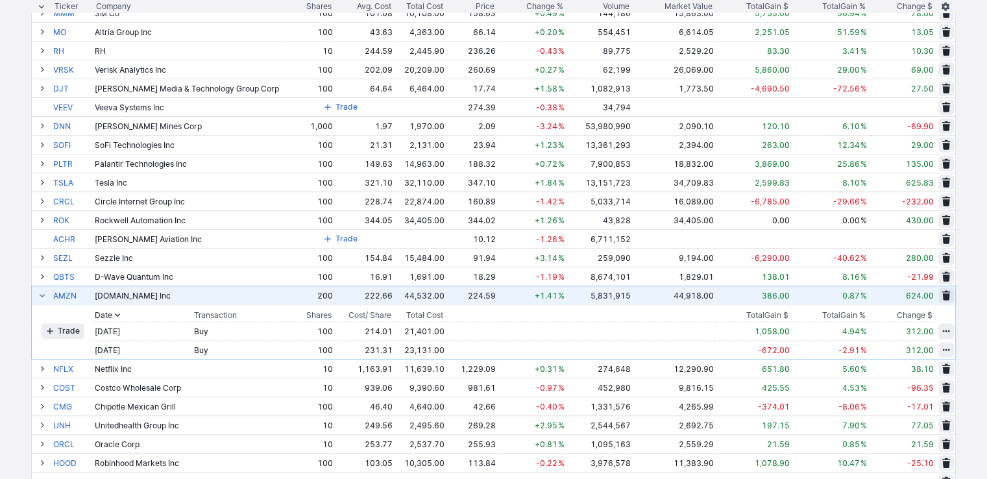
click at [44, 295] on span at bounding box center [42, 295] width 8 height 10
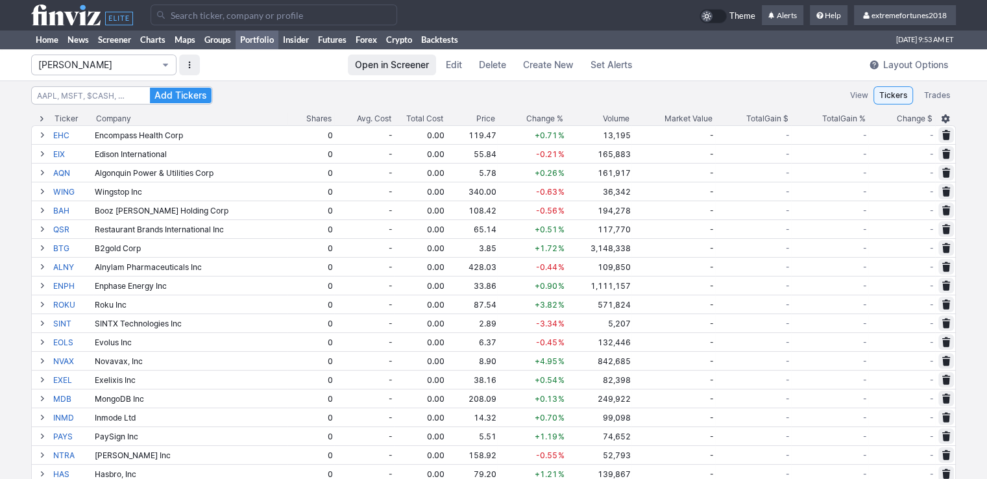
click at [73, 57] on button "Isabel_Watch" at bounding box center [103, 64] width 145 height 21
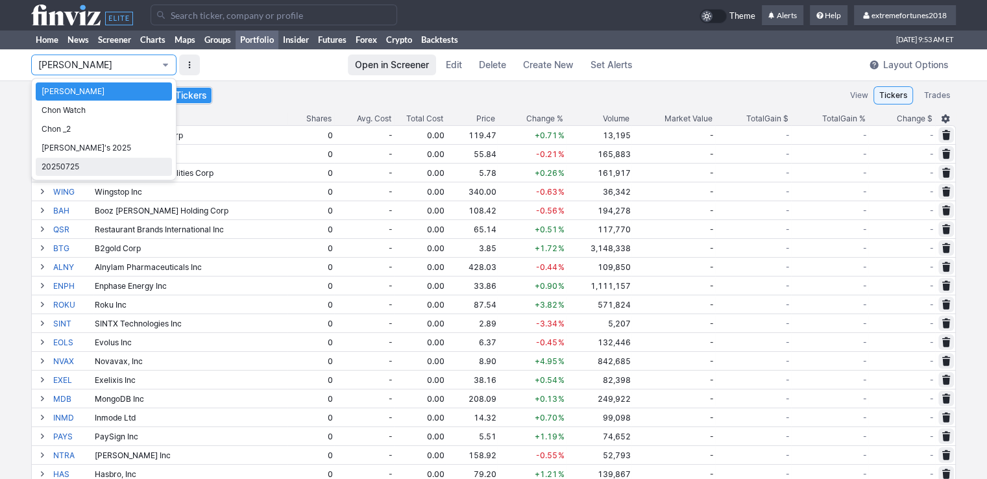
click at [86, 167] on span "20250725" at bounding box center [104, 166] width 125 height 13
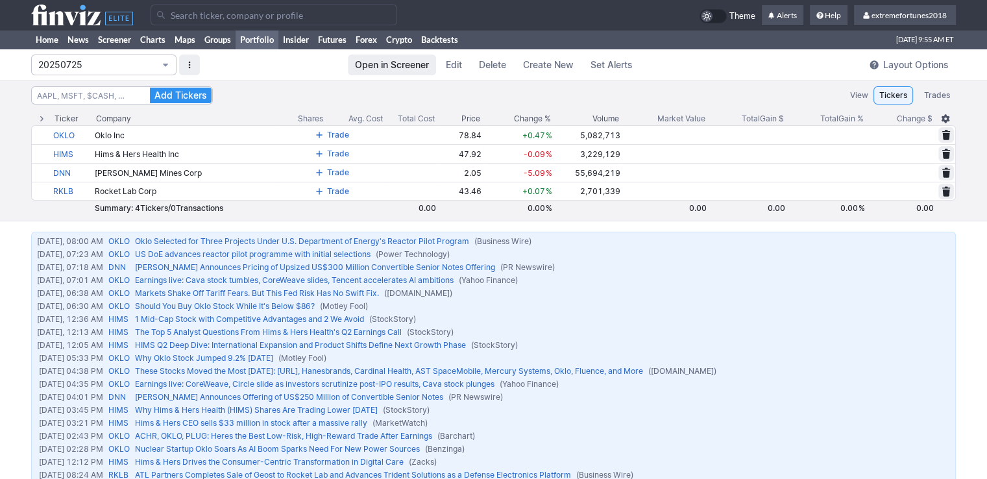
click at [96, 69] on span "20250725" at bounding box center [97, 64] width 118 height 13
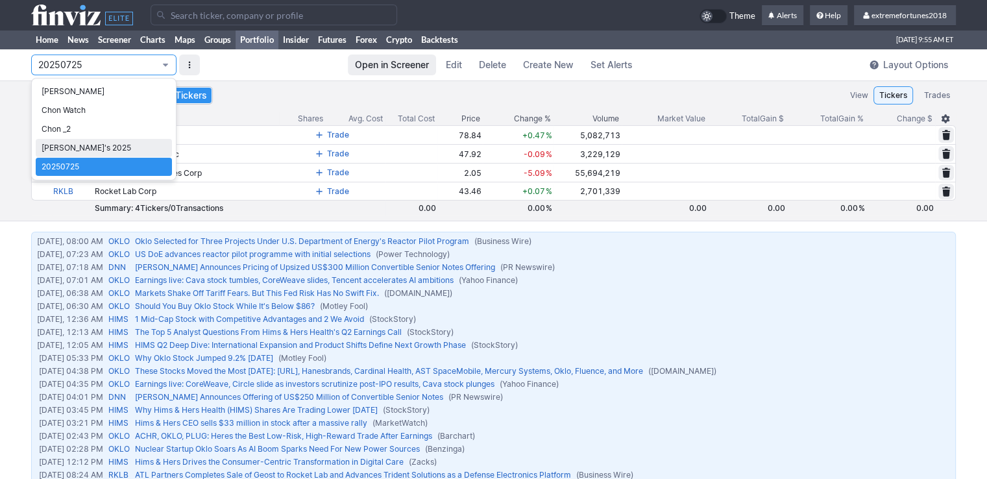
click at [63, 150] on span "Nancy's 2025" at bounding box center [104, 147] width 125 height 13
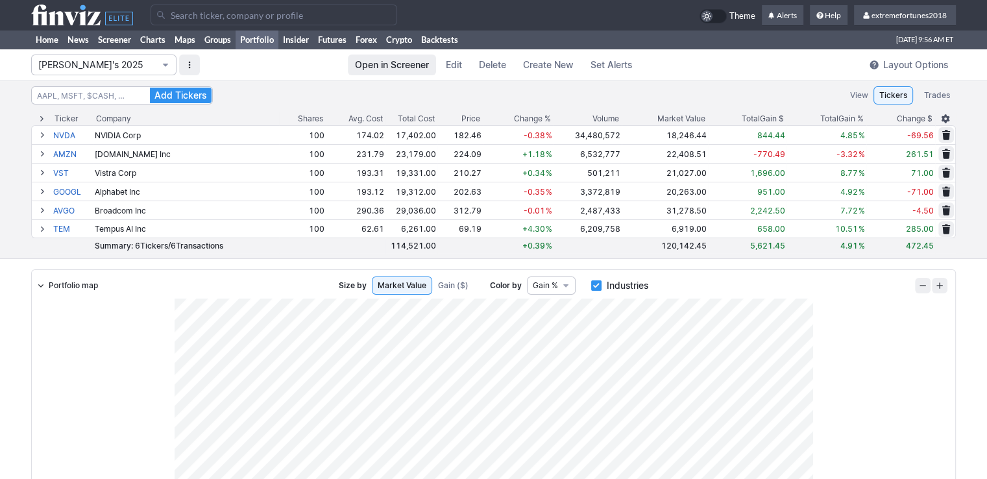
click at [67, 63] on span "Nancy's 2025" at bounding box center [97, 64] width 118 height 13
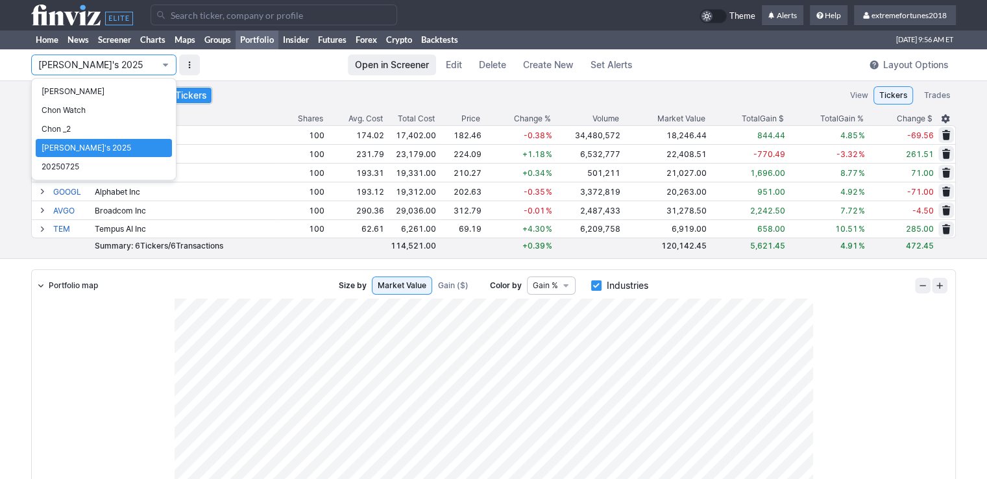
click at [23, 118] on div at bounding box center [493, 239] width 987 height 479
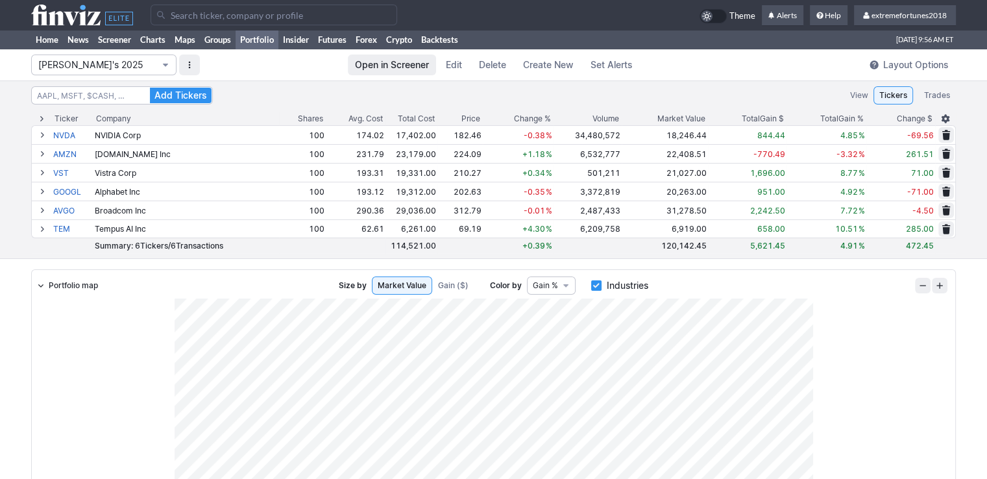
click at [78, 66] on span "Nancy's 2025" at bounding box center [97, 64] width 118 height 13
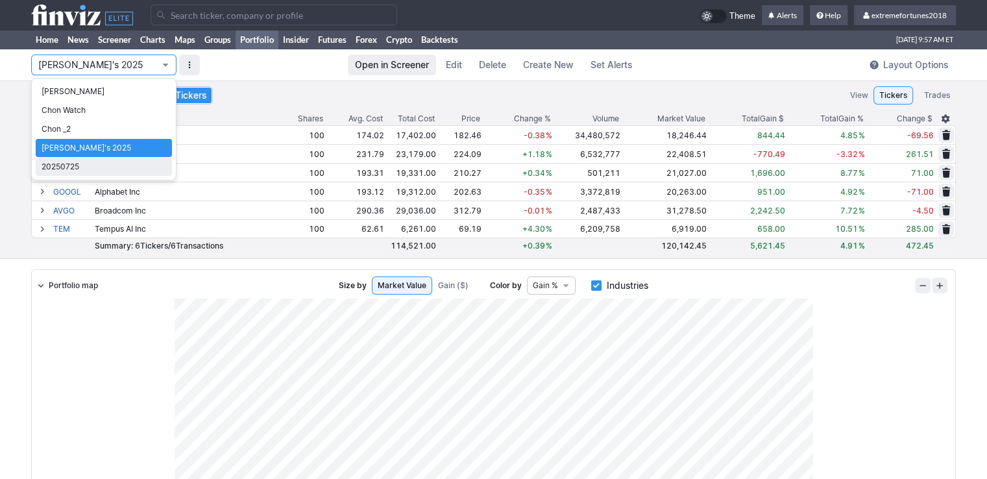
click at [70, 167] on span "20250725" at bounding box center [104, 166] width 125 height 13
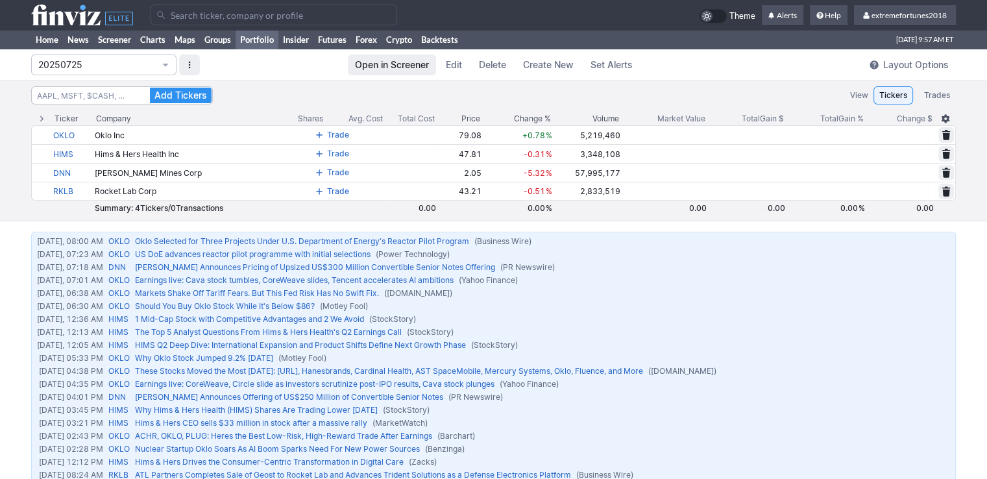
click at [78, 66] on span "20250725" at bounding box center [97, 64] width 118 height 13
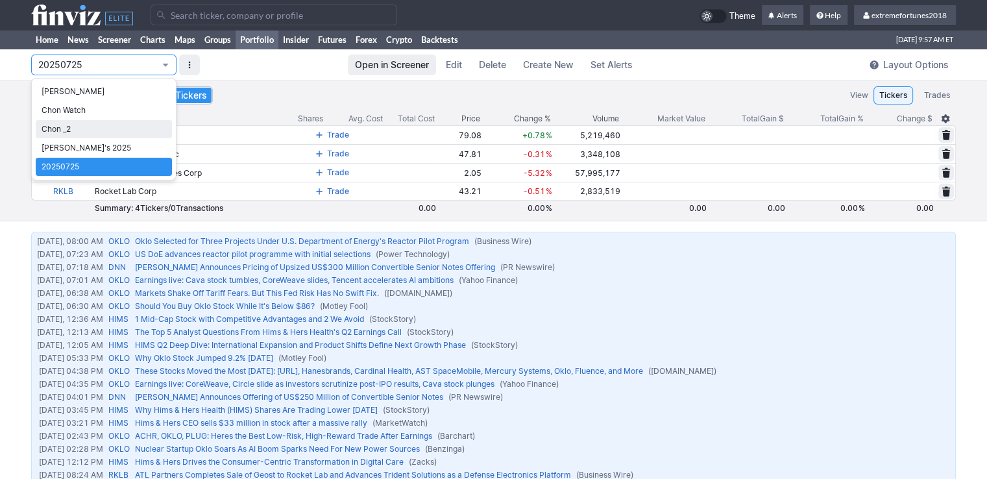
click at [73, 134] on span "Chon _2" at bounding box center [104, 129] width 125 height 13
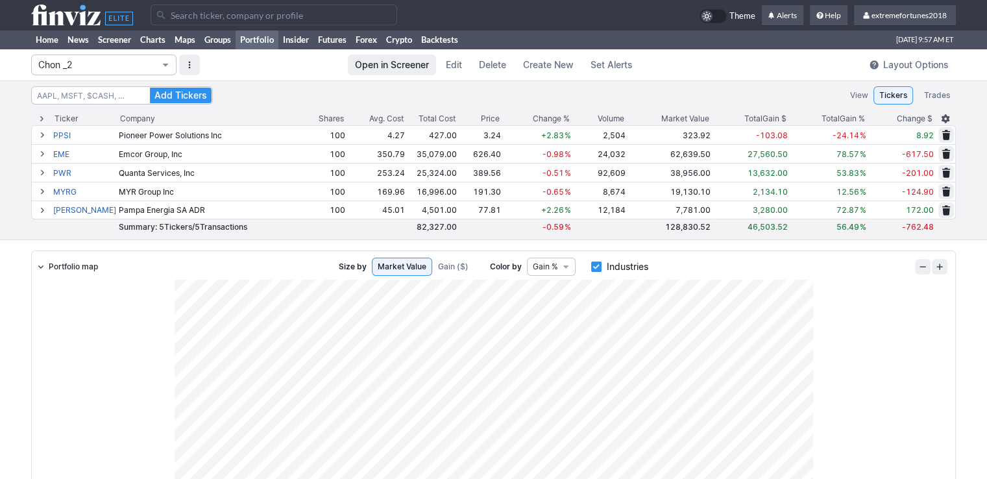
click at [84, 72] on button "Chon _2" at bounding box center [103, 64] width 145 height 21
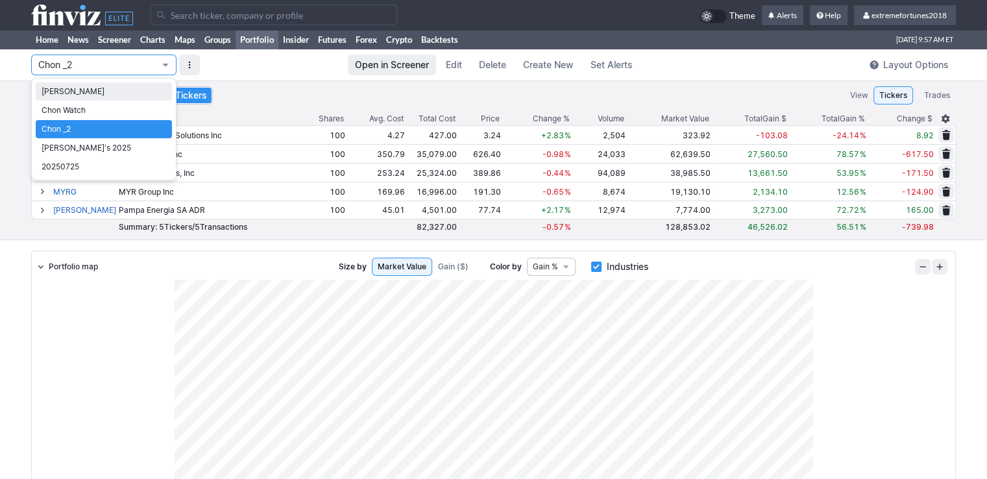
click at [77, 86] on span "Isabel_Watch" at bounding box center [104, 91] width 125 height 13
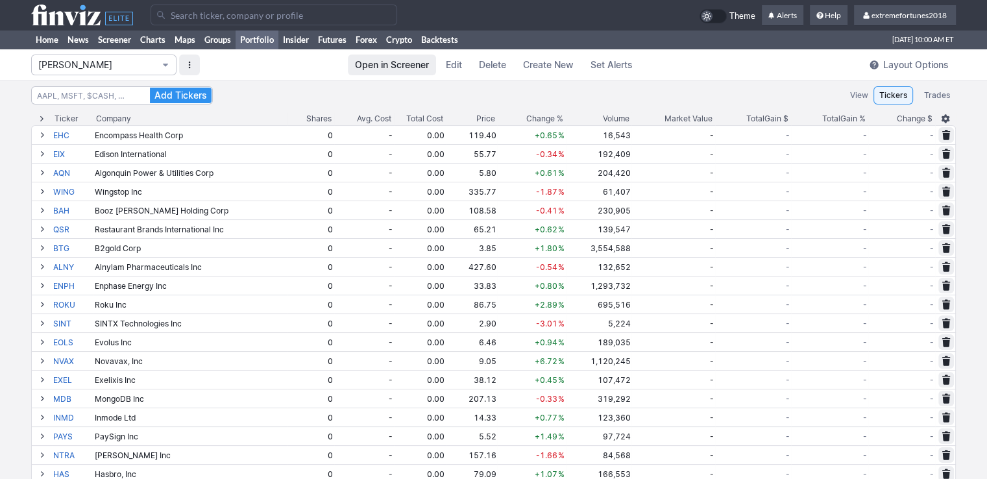
click at [119, 67] on span "Isabel_Watch" at bounding box center [97, 64] width 118 height 13
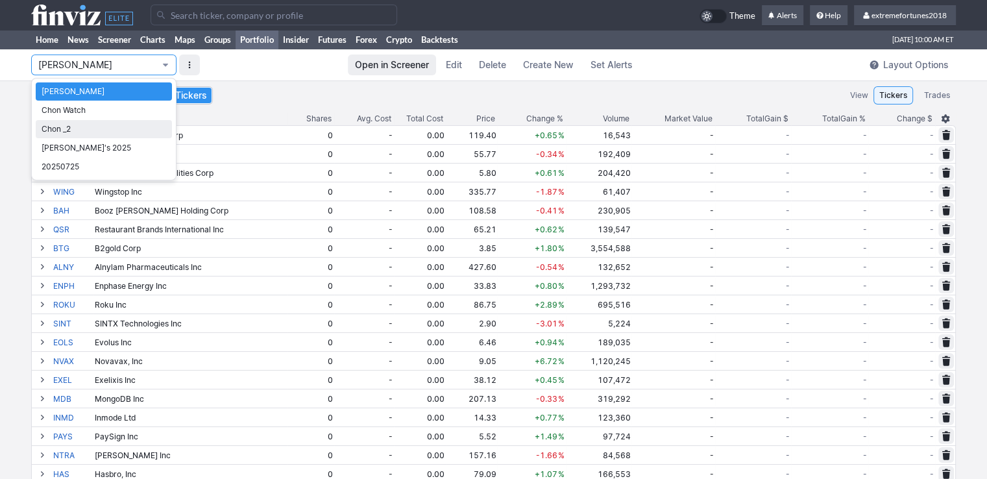
click at [91, 135] on span "Chon _2" at bounding box center [104, 129] width 125 height 13
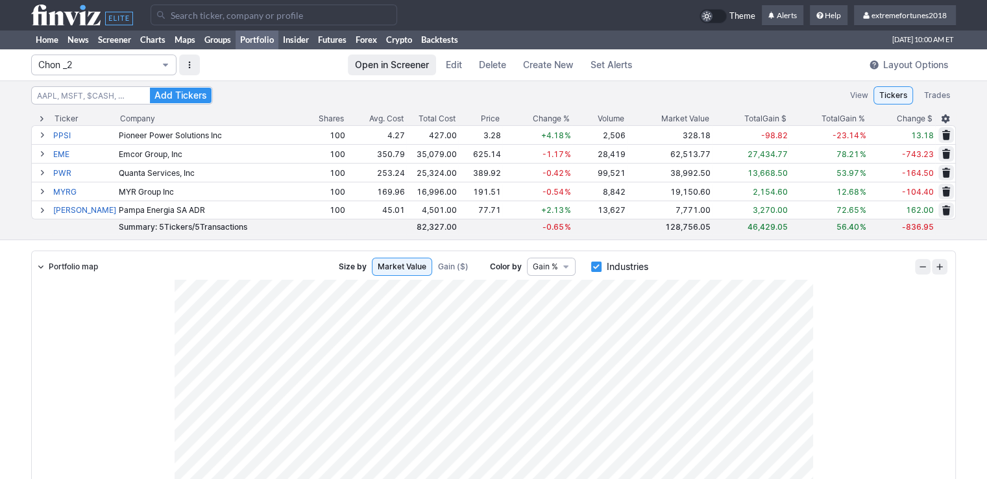
click at [99, 66] on span "Chon _2" at bounding box center [97, 64] width 118 height 13
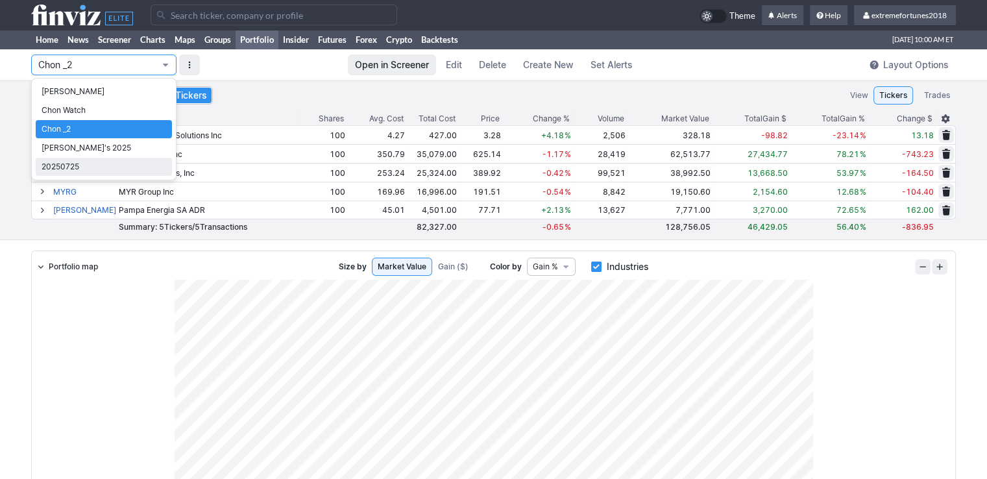
click at [62, 164] on span "20250725" at bounding box center [104, 166] width 125 height 13
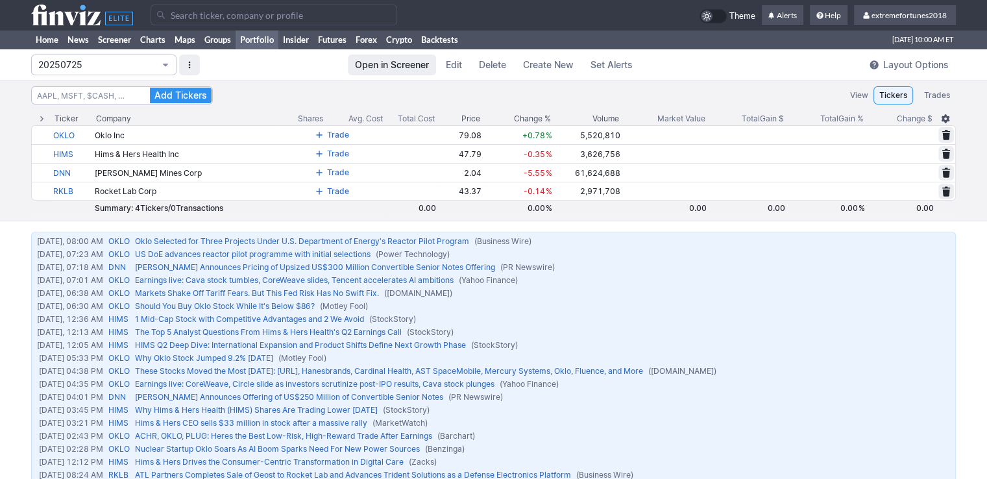
click at [101, 65] on span "20250725" at bounding box center [97, 64] width 118 height 13
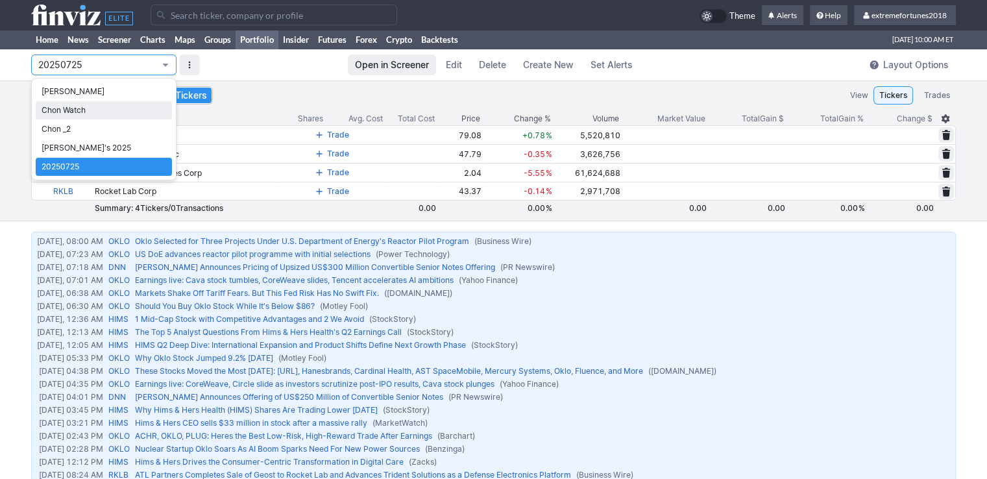
click at [69, 102] on link "Chon Watch" at bounding box center [104, 110] width 136 height 18
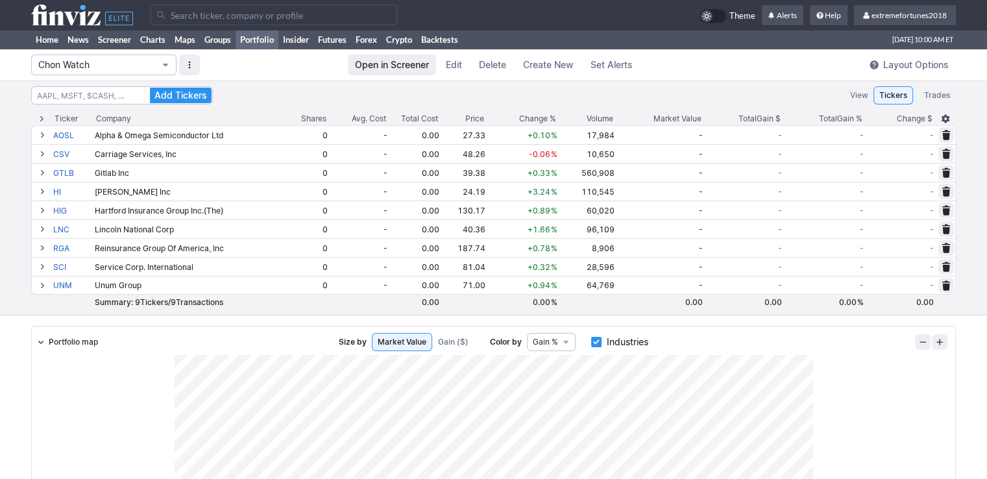
click at [77, 66] on span "Chon Watch" at bounding box center [97, 64] width 118 height 13
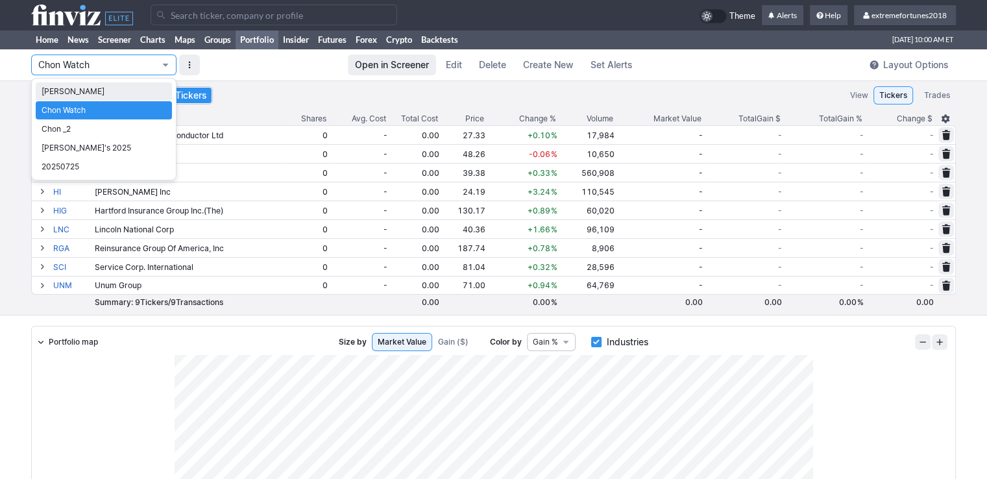
click at [73, 89] on span "Isabel_Watch" at bounding box center [104, 91] width 125 height 13
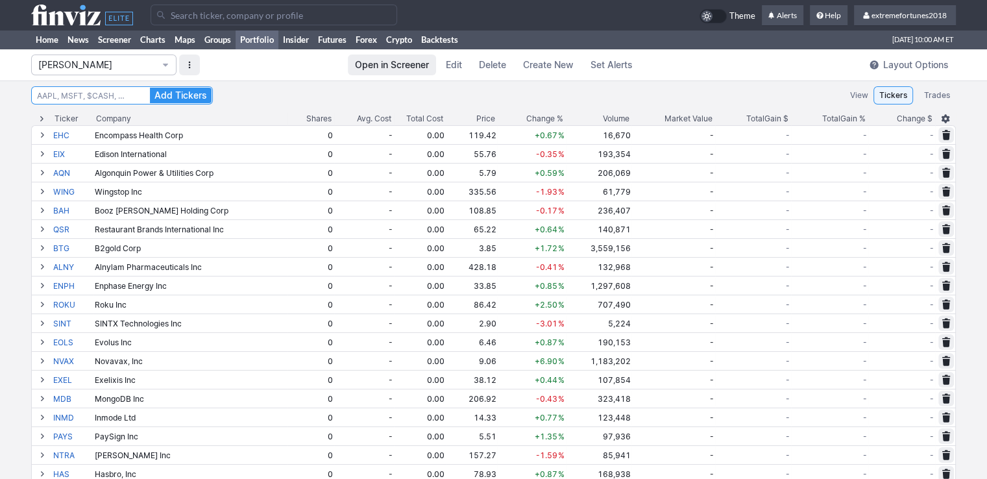
click at [122, 97] on input at bounding box center [122, 95] width 182 height 18
type input "rok"
click at [150, 88] on button "Add Tickers" at bounding box center [181, 96] width 62 height 16
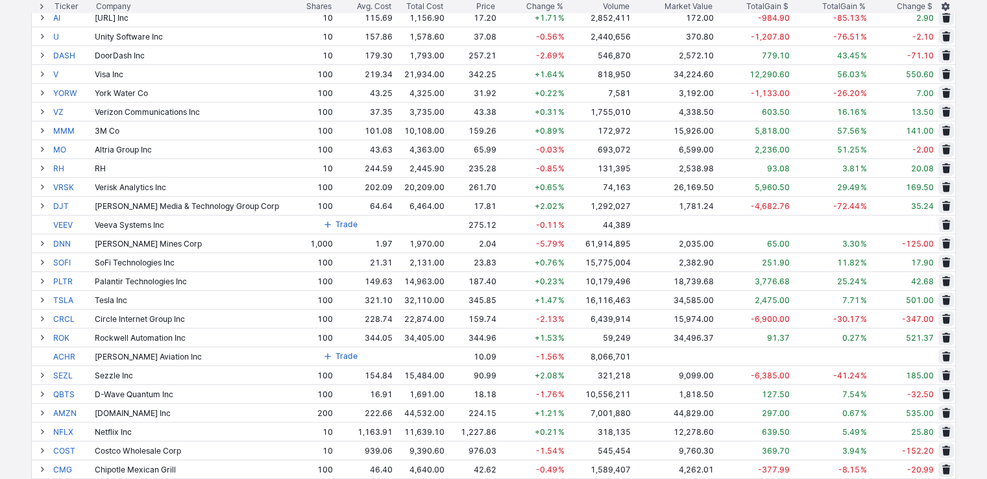
scroll to position [584, 0]
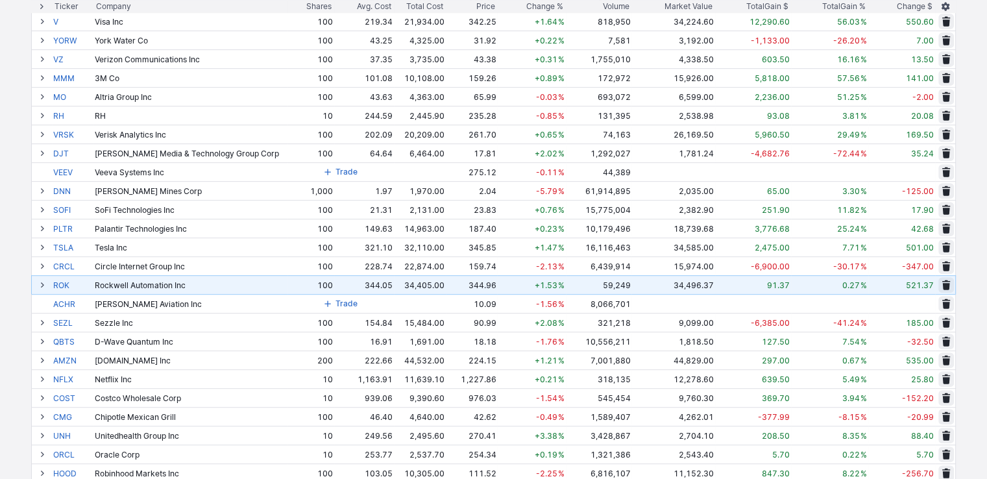
click at [44, 283] on span at bounding box center [42, 285] width 8 height 10
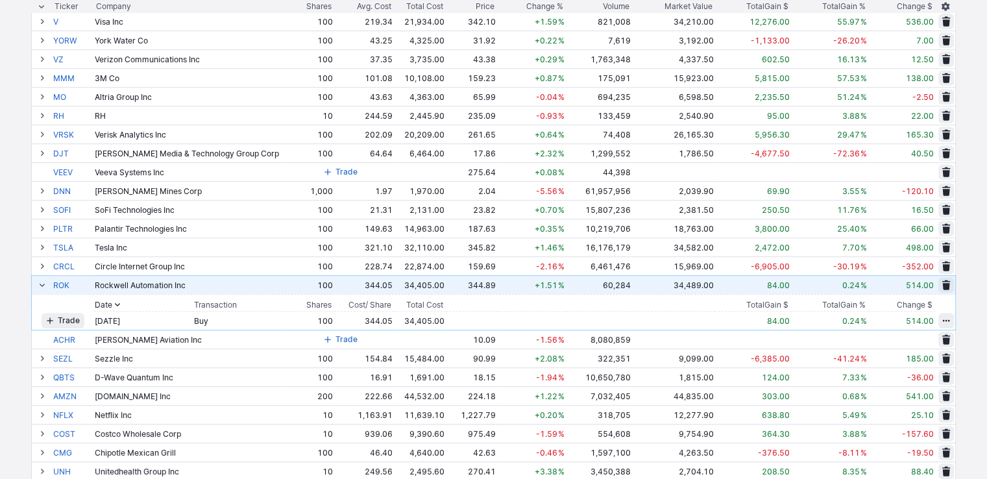
click at [44, 283] on span at bounding box center [42, 285] width 8 height 10
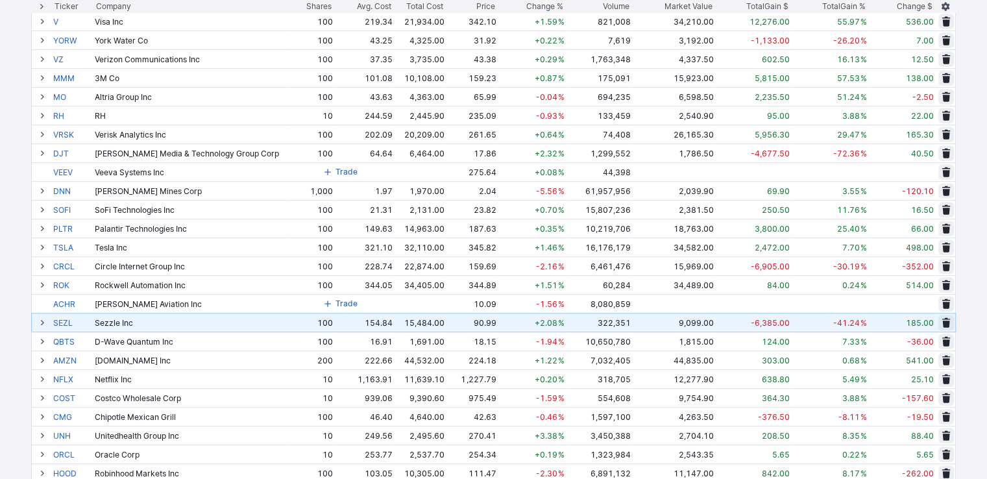
click at [43, 322] on span at bounding box center [42, 322] width 8 height 10
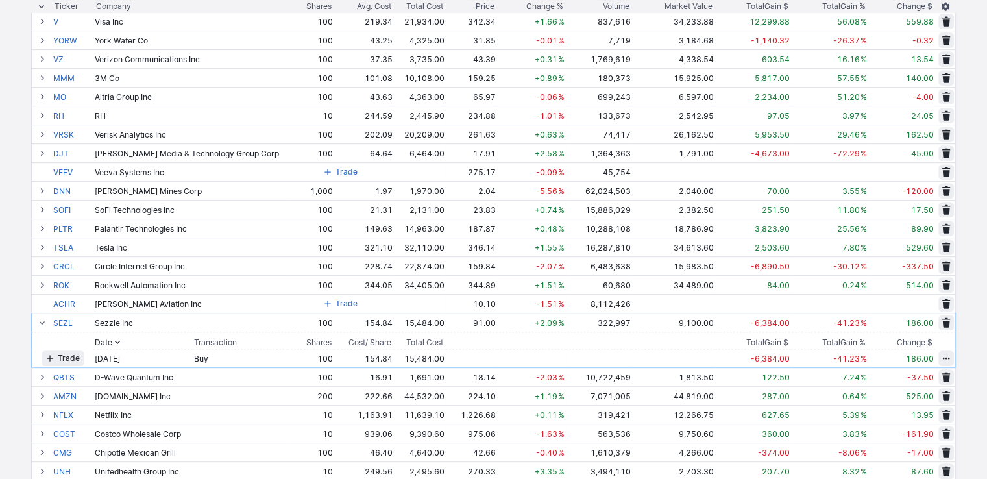
click at [946, 358] on span "button" at bounding box center [946, 358] width 8 height 10
click at [40, 322] on div at bounding box center [493, 239] width 987 height 479
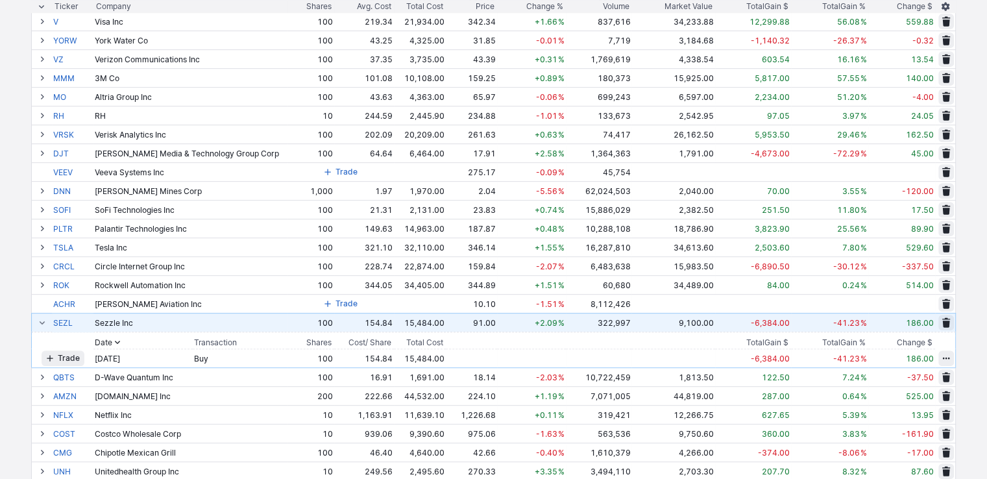
click at [40, 322] on span at bounding box center [42, 322] width 8 height 10
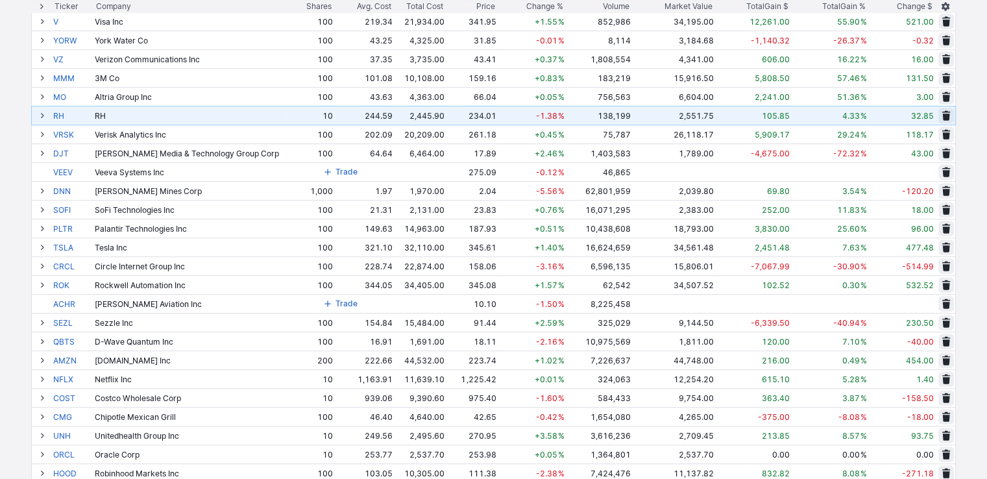
click at [42, 115] on span at bounding box center [42, 115] width 8 height 10
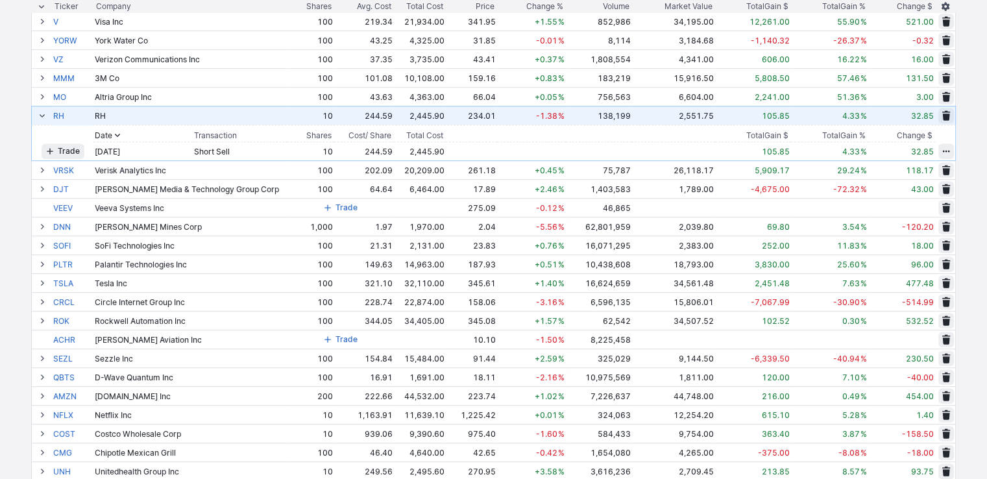
click at [42, 115] on span at bounding box center [42, 115] width 8 height 10
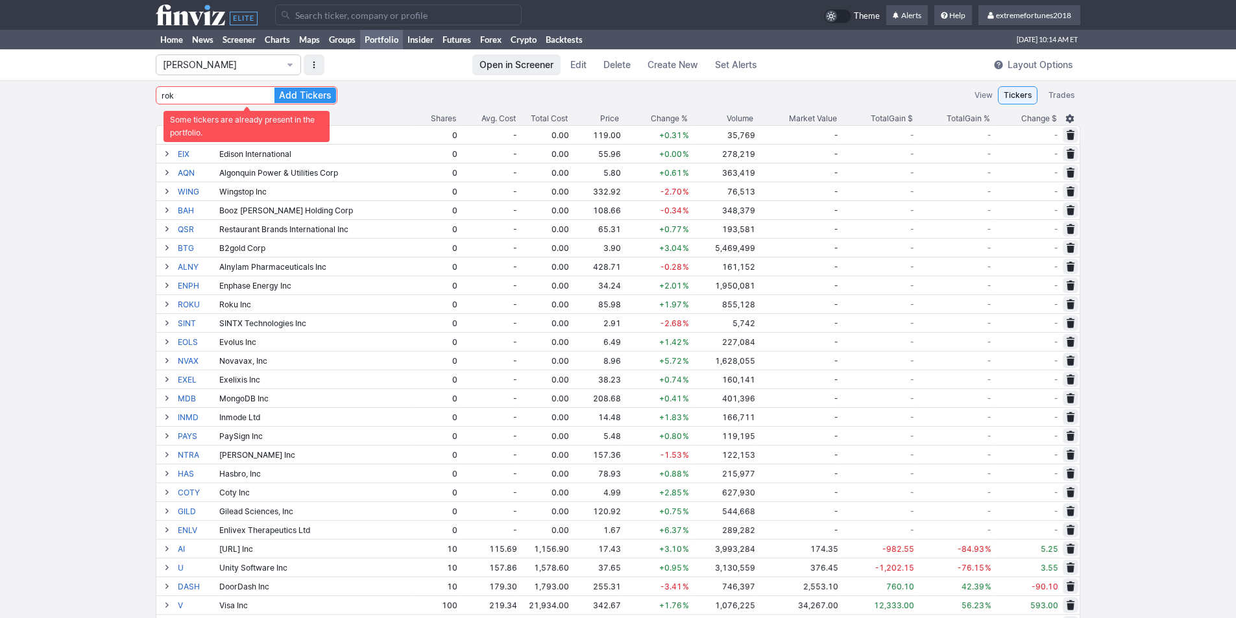
click at [220, 95] on input "rok" at bounding box center [247, 95] width 182 height 18
type input "r"
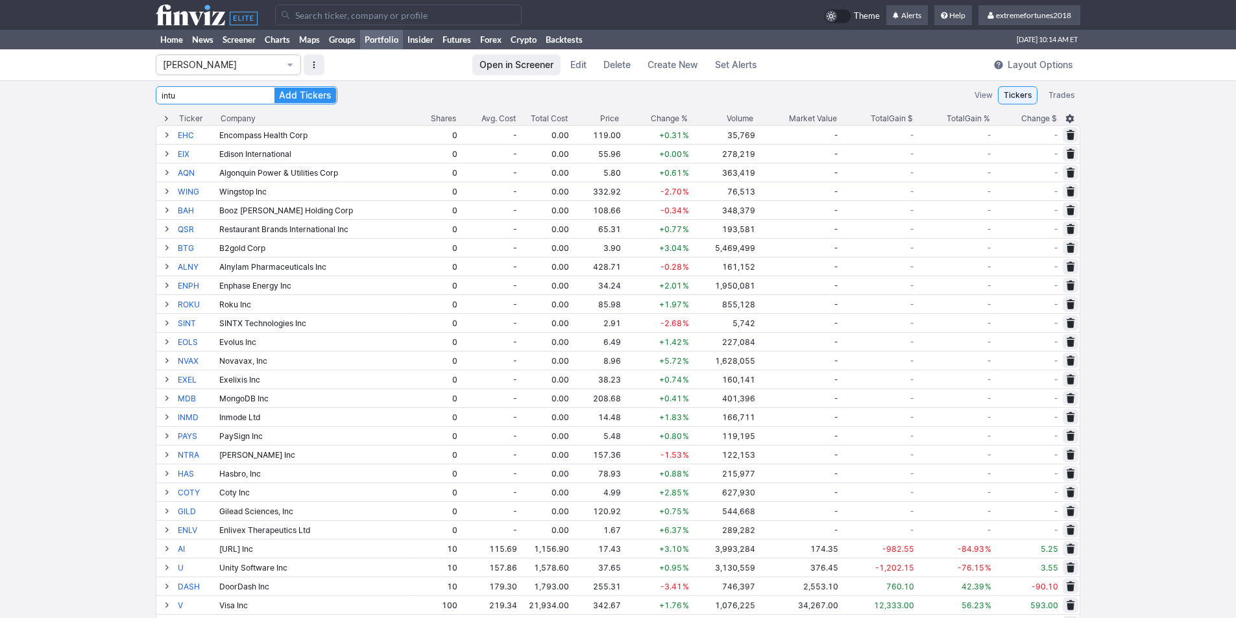
type input "intu"
click at [274, 88] on button "Add Tickers" at bounding box center [305, 96] width 62 height 16
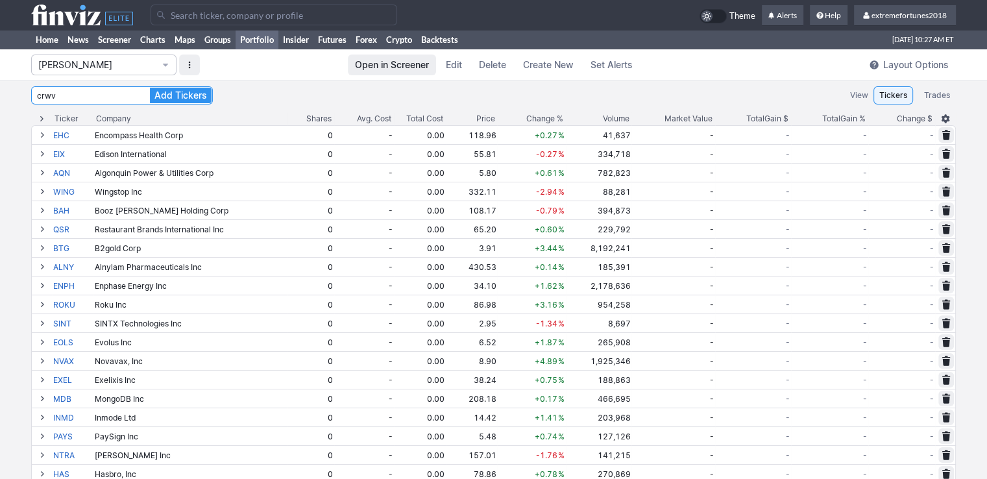
type input "crwv"
click at [150, 88] on button "Add Tickers" at bounding box center [181, 96] width 62 height 16
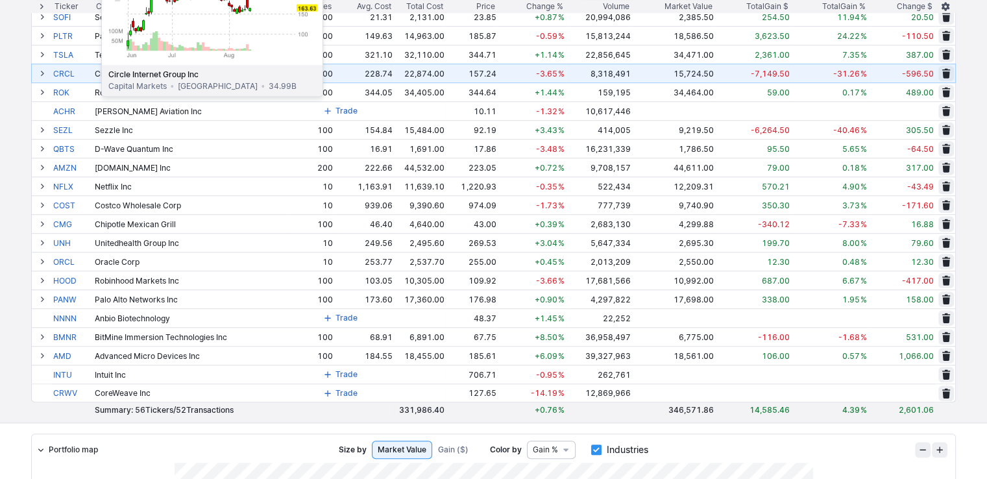
scroll to position [778, 0]
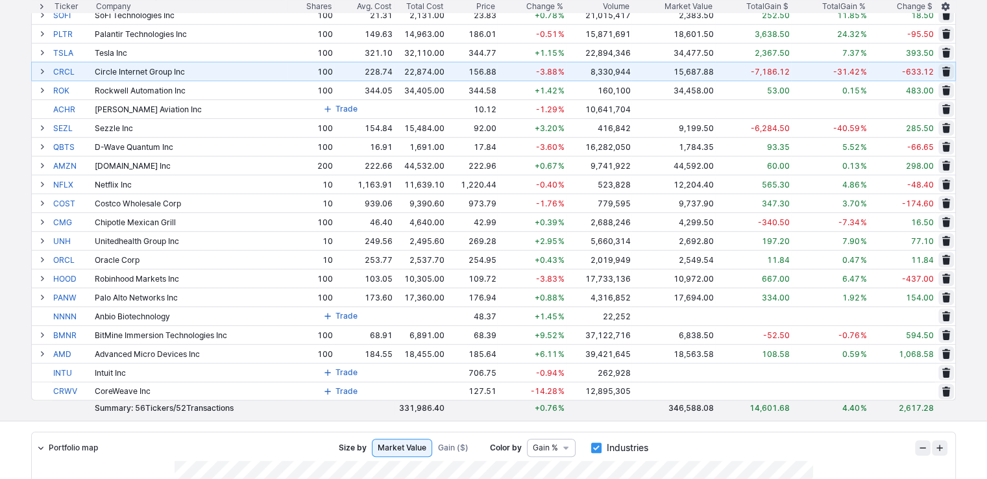
click at [40, 71] on span at bounding box center [42, 71] width 8 height 10
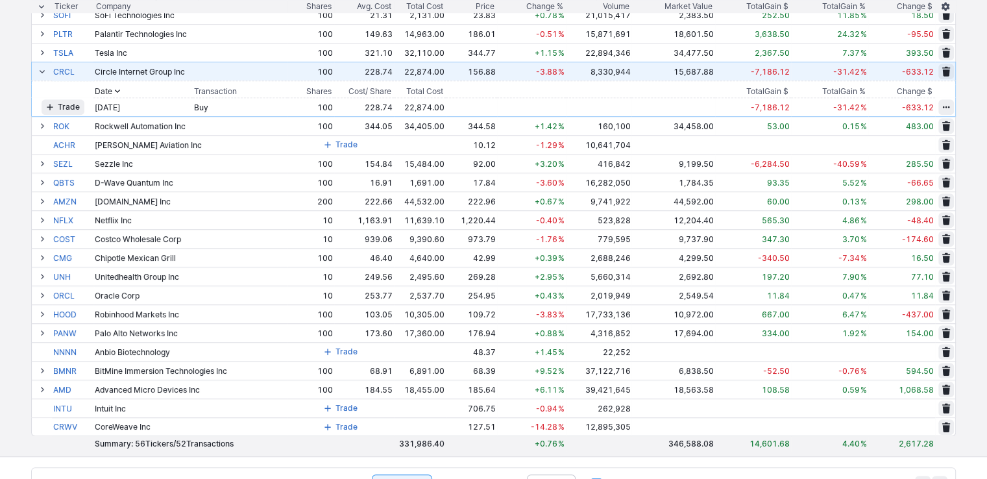
click at [45, 73] on button at bounding box center [42, 72] width 16 height 16
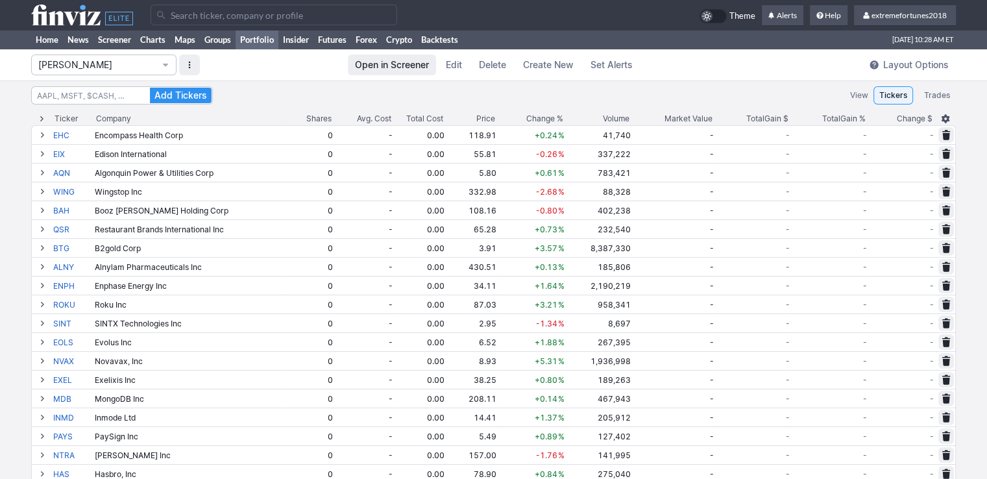
click at [454, 60] on span "Edit" at bounding box center [454, 64] width 16 height 13
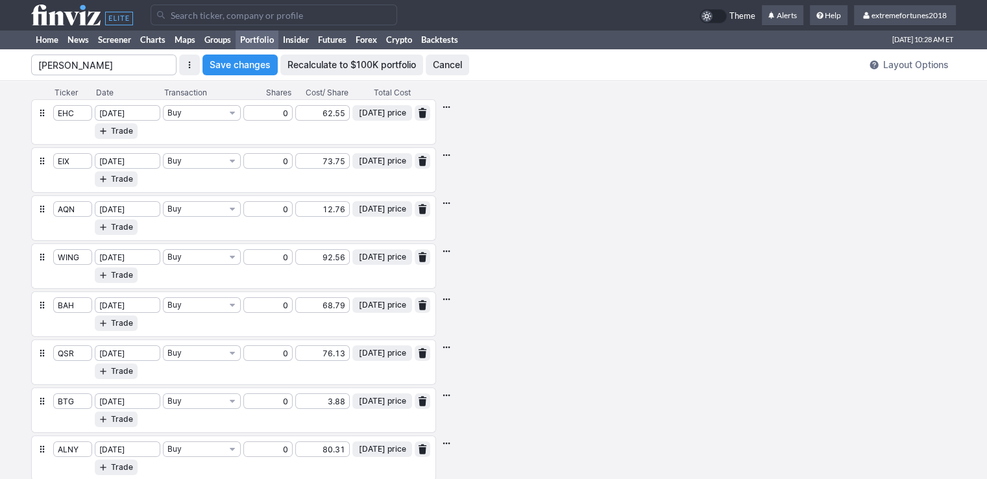
click at [444, 200] on span "button" at bounding box center [446, 203] width 8 height 10
click at [649, 193] on div at bounding box center [493, 239] width 987 height 479
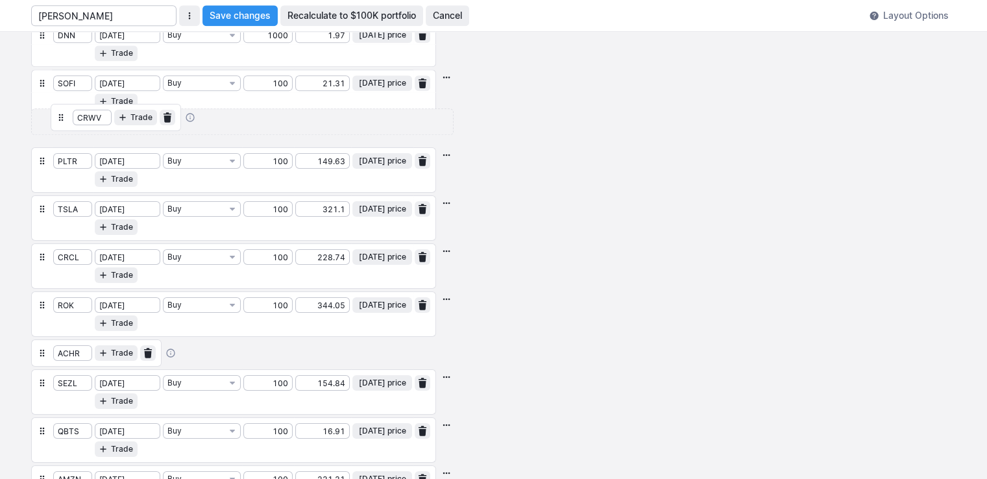
scroll to position [1689, 0]
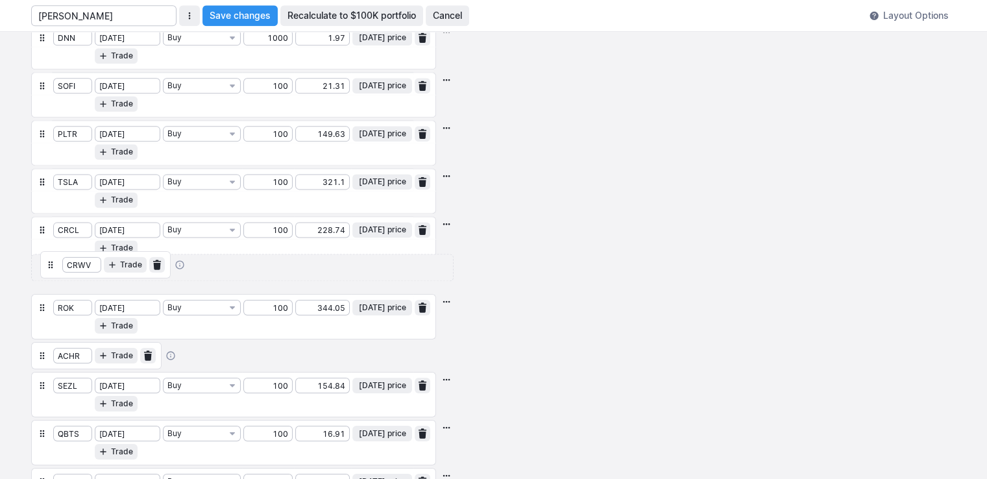
drag, startPoint x: 38, startPoint y: 359, endPoint x: 52, endPoint y: 257, distance: 103.5
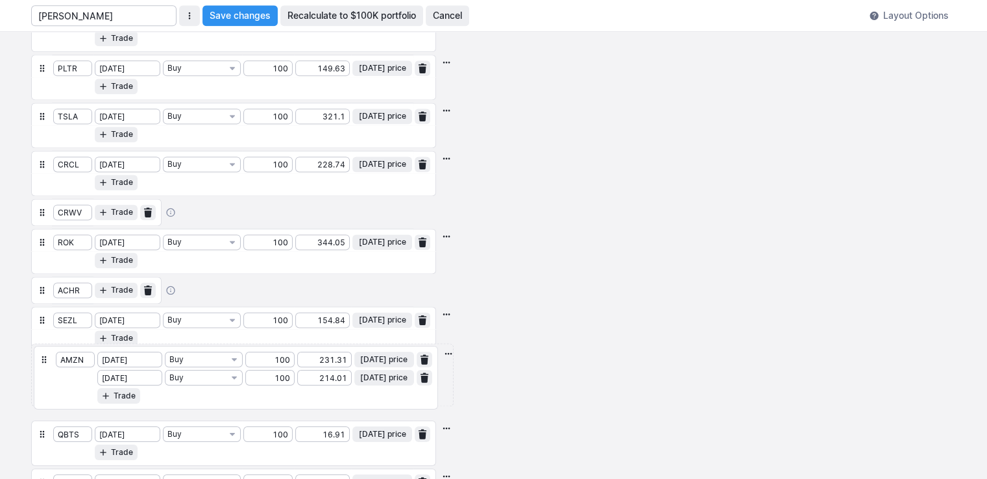
scroll to position [1758, 0]
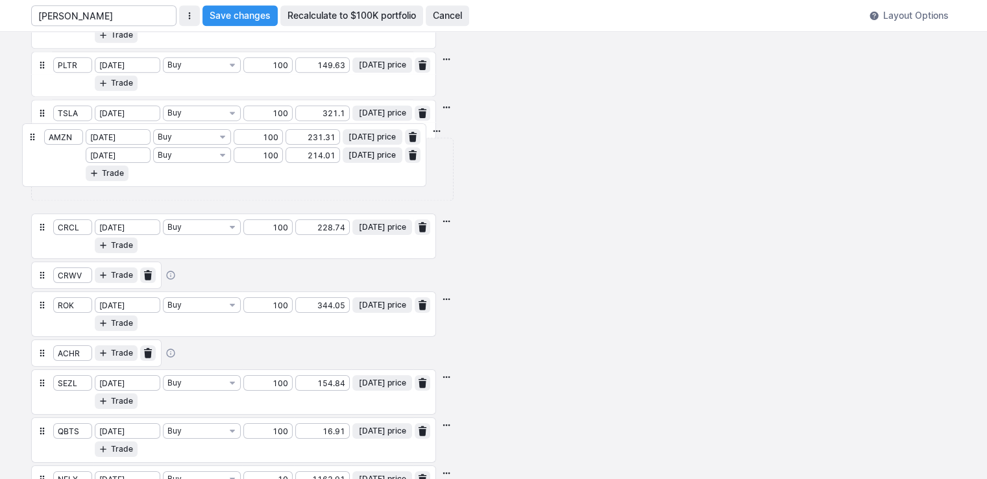
drag, startPoint x: 42, startPoint y: 408, endPoint x: 34, endPoint y: 132, distance: 276.5
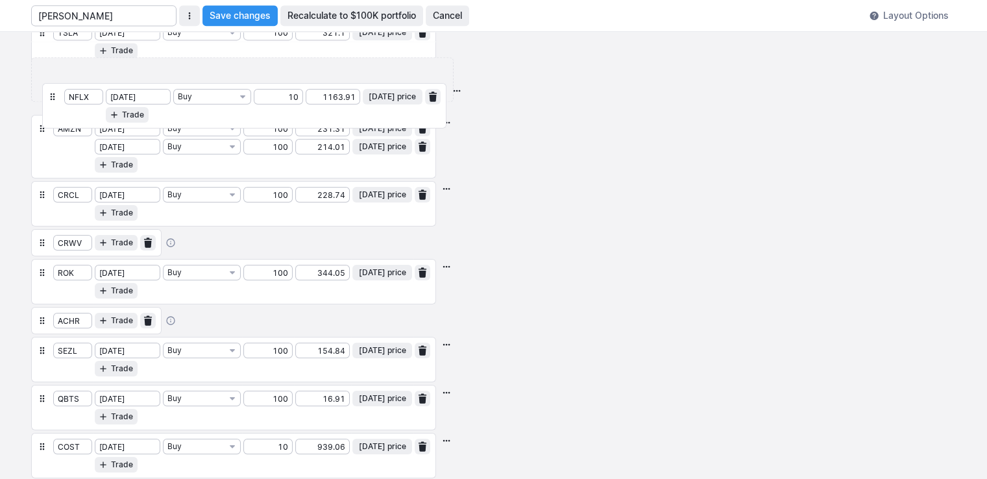
scroll to position [1836, 0]
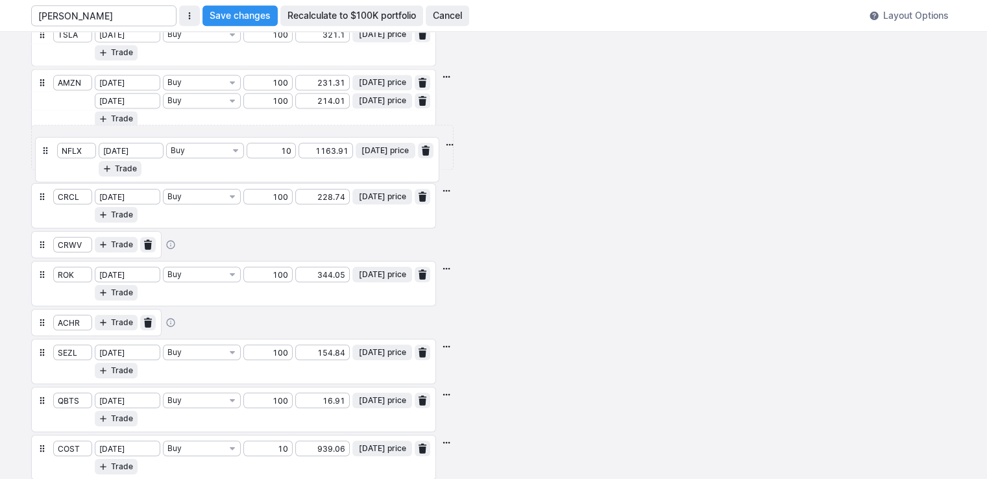
drag, startPoint x: 40, startPoint y: 339, endPoint x: 45, endPoint y: 145, distance: 194.7
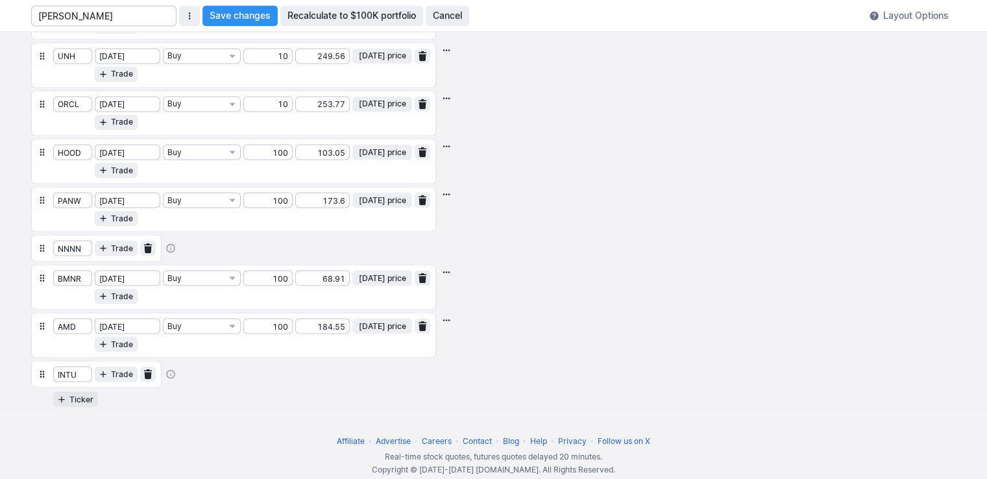
scroll to position [2328, 0]
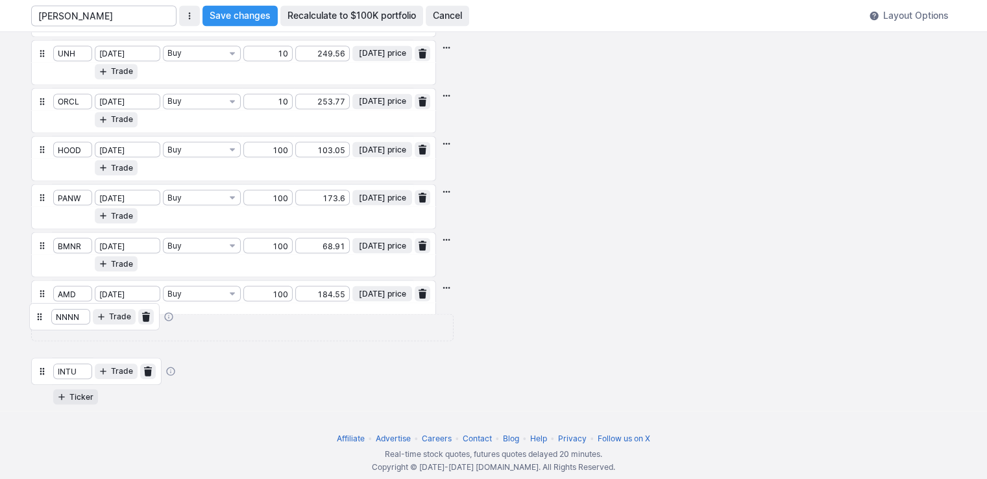
drag, startPoint x: 40, startPoint y: 228, endPoint x: 39, endPoint y: 322, distance: 94.1
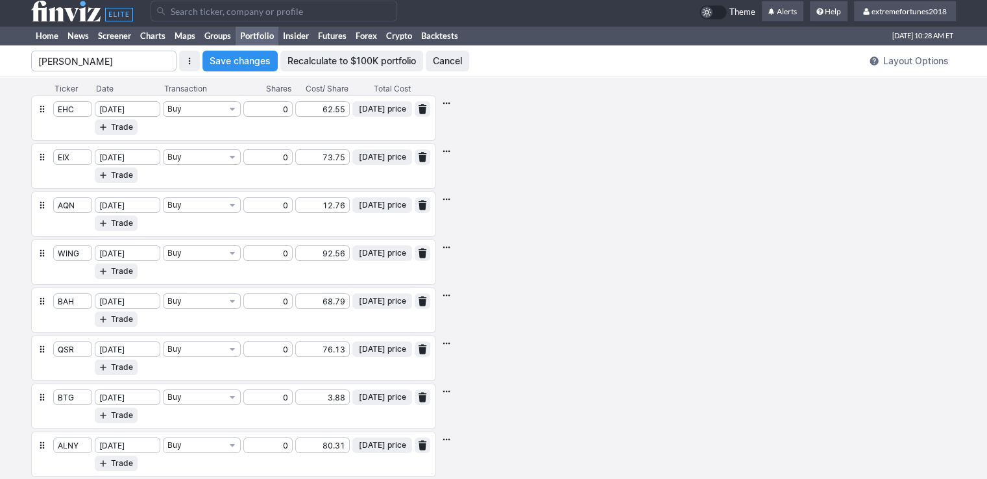
scroll to position [0, 0]
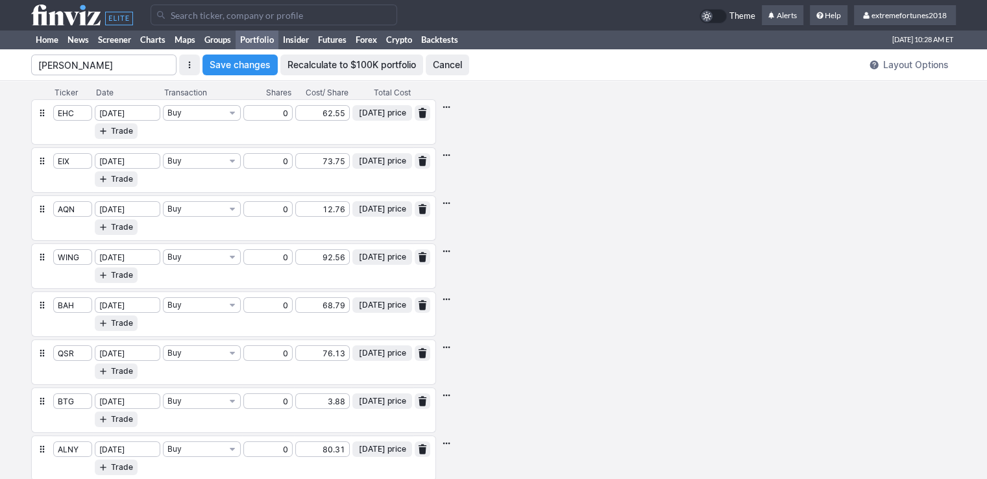
click at [248, 66] on span "Save changes" at bounding box center [240, 64] width 61 height 13
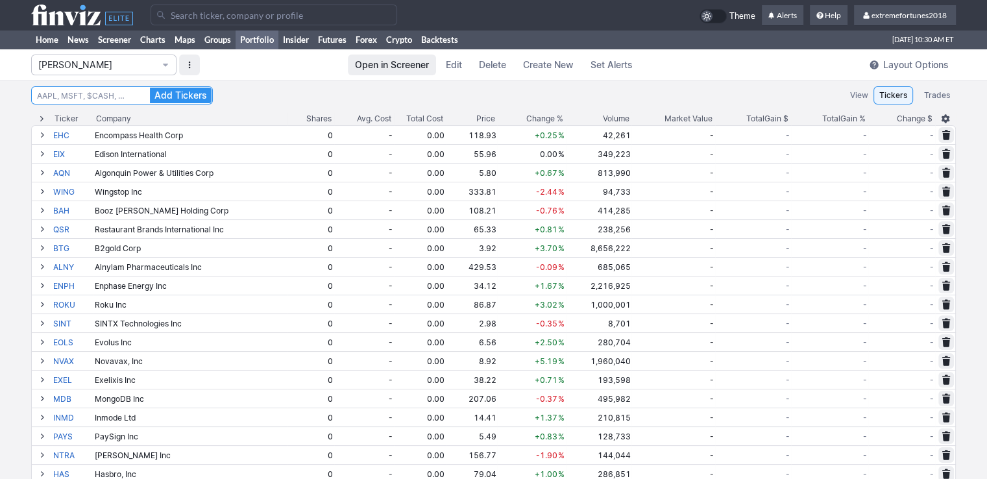
click at [125, 95] on input at bounding box center [122, 95] width 182 height 18
type input "insm"
click at [150, 88] on button "Add Tickers" at bounding box center [181, 96] width 62 height 16
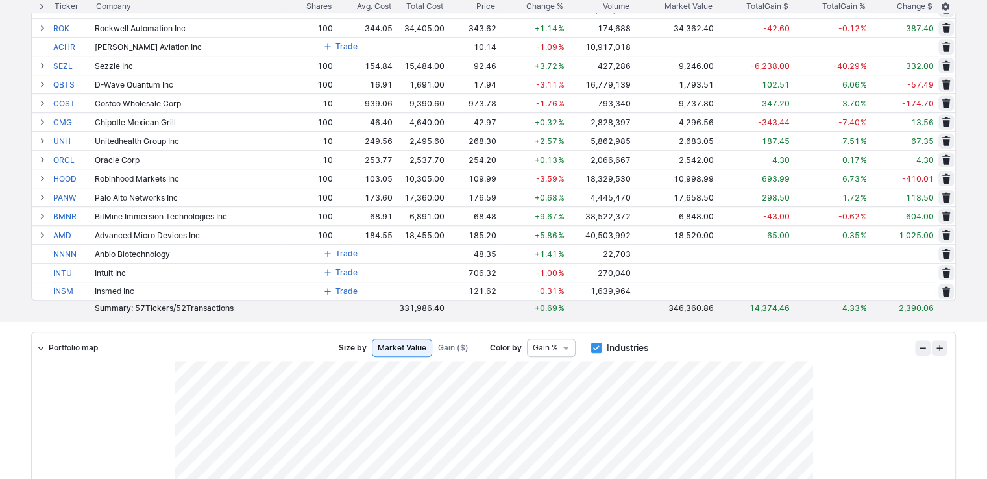
scroll to position [714, 0]
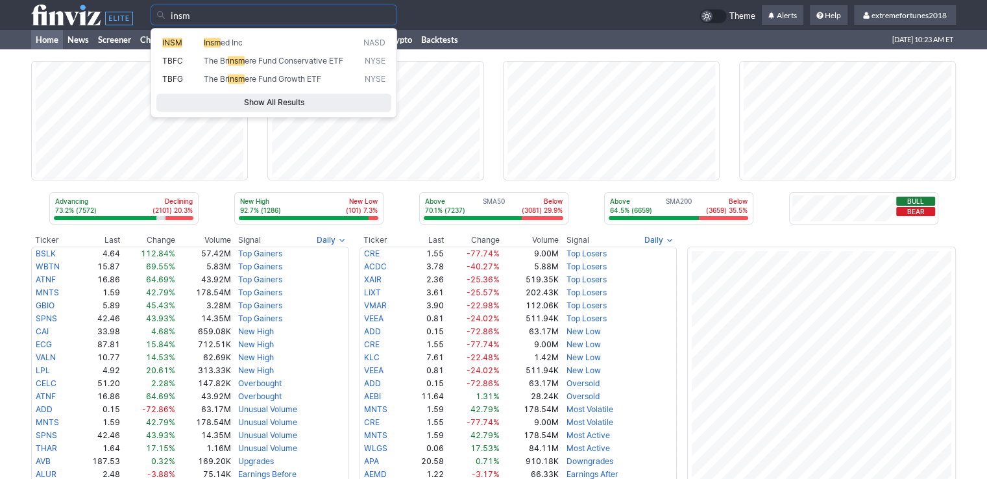
type input "insm"
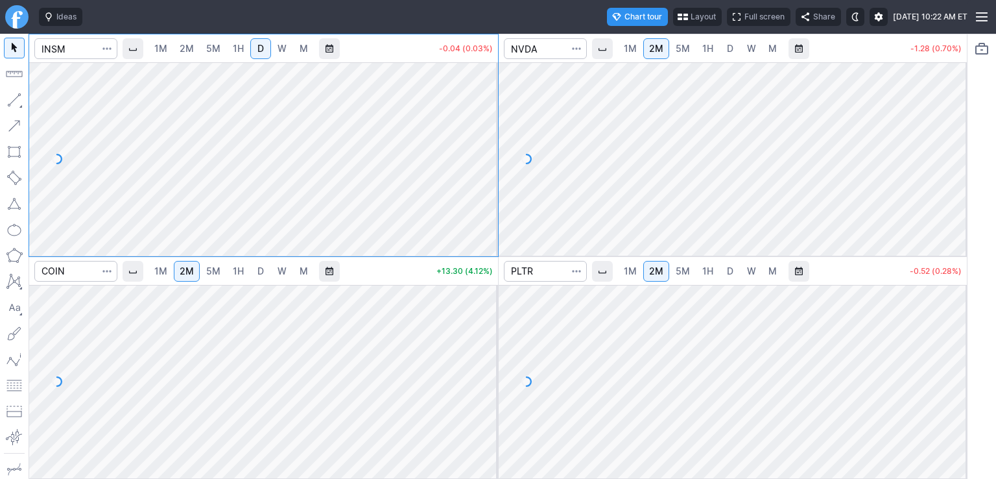
drag, startPoint x: 488, startPoint y: 84, endPoint x: 488, endPoint y: 103, distance: 19.5
click at [488, 103] on div at bounding box center [484, 155] width 27 height 161
click at [283, 53] on span "W" at bounding box center [282, 48] width 9 height 11
click at [307, 51] on span "M" at bounding box center [304, 48] width 8 height 11
drag, startPoint x: 485, startPoint y: 99, endPoint x: 483, endPoint y: 138, distance: 39.7
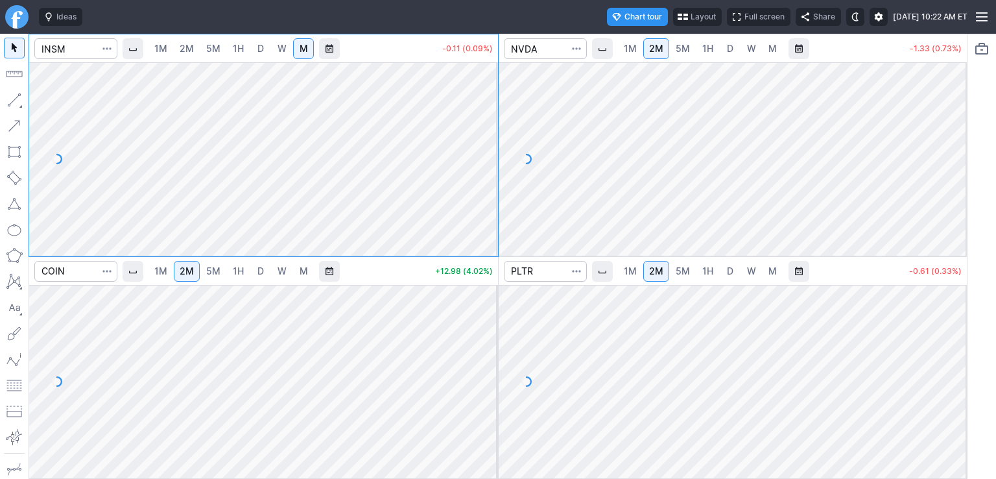
click at [483, 138] on div at bounding box center [484, 155] width 27 height 161
click at [282, 52] on span "W" at bounding box center [282, 48] width 9 height 11
click at [80, 51] on input "Search" at bounding box center [75, 48] width 83 height 21
type input "cava"
click at [262, 53] on span "D" at bounding box center [261, 48] width 6 height 11
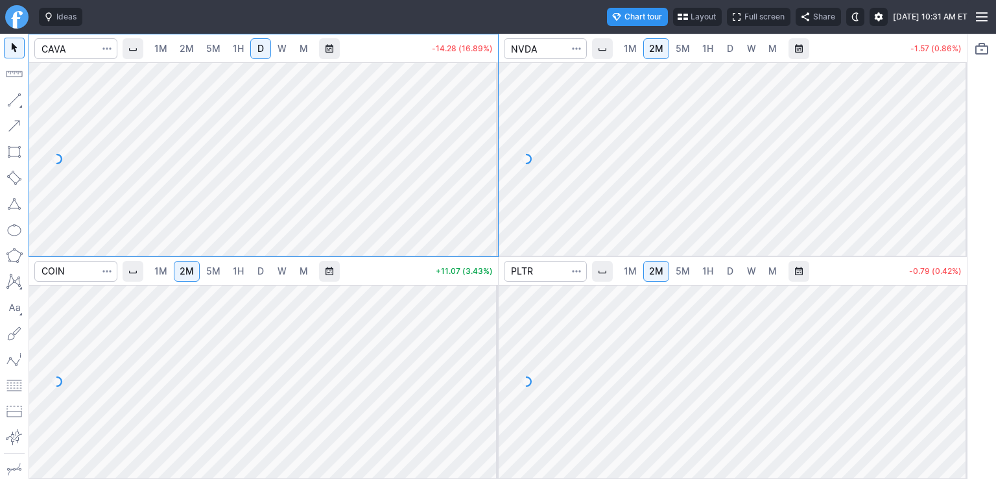
drag, startPoint x: 485, startPoint y: 112, endPoint x: 485, endPoint y: 123, distance: 11.0
click at [485, 123] on div at bounding box center [484, 155] width 27 height 161
click at [286, 47] on span "W" at bounding box center [282, 48] width 9 height 11
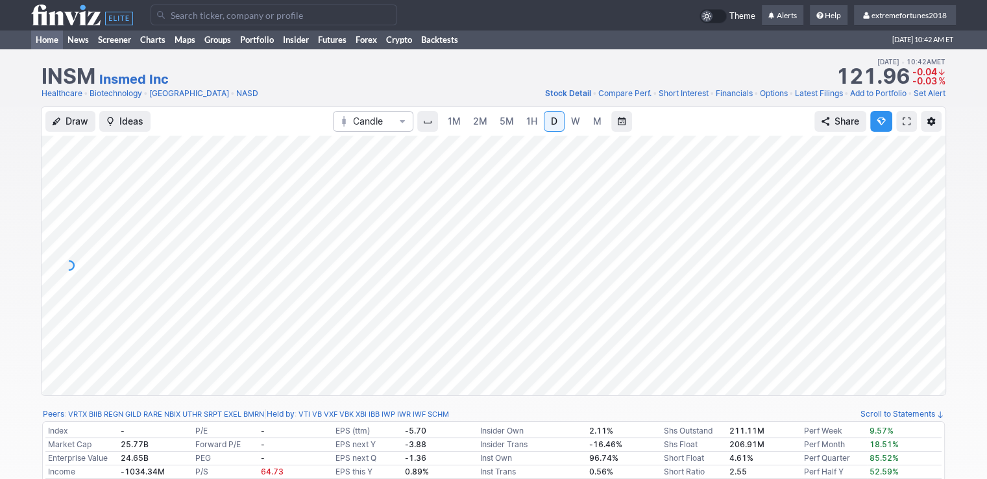
click at [37, 38] on link "Home" at bounding box center [47, 39] width 32 height 19
